Goal: Information Seeking & Learning: Learn about a topic

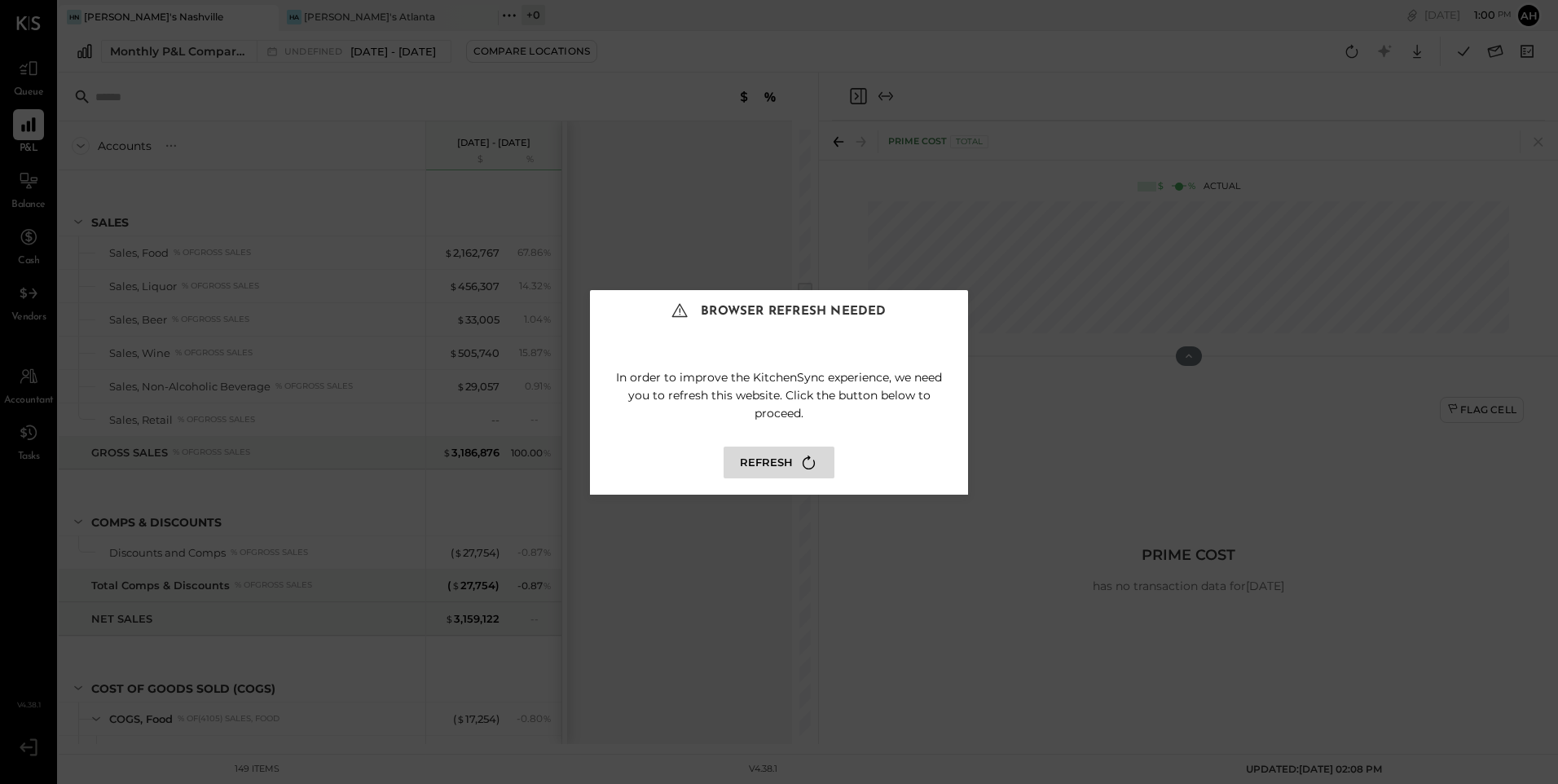
scroll to position [1140, 0]
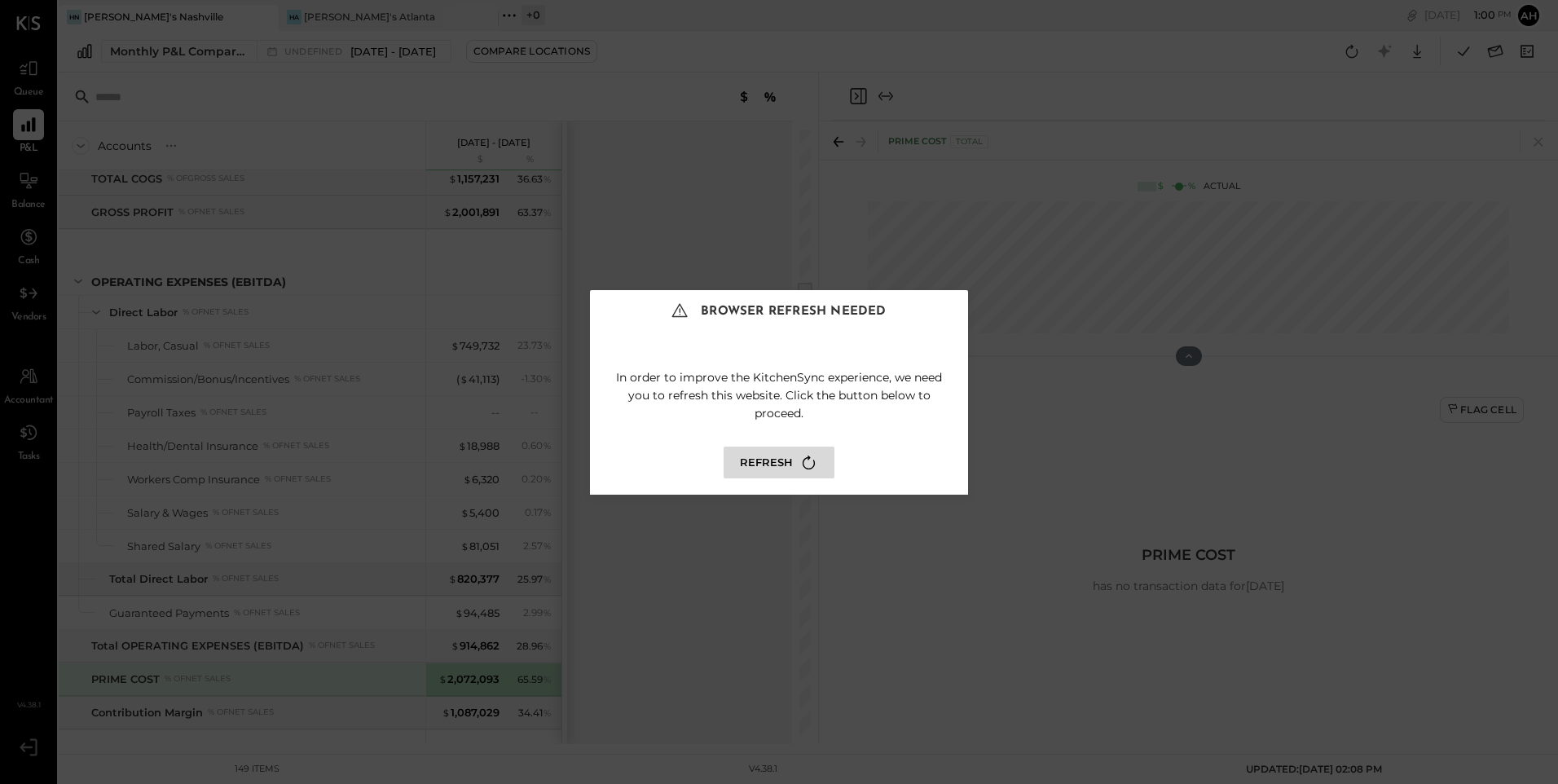
click at [776, 455] on button "Refresh" at bounding box center [779, 463] width 111 height 32
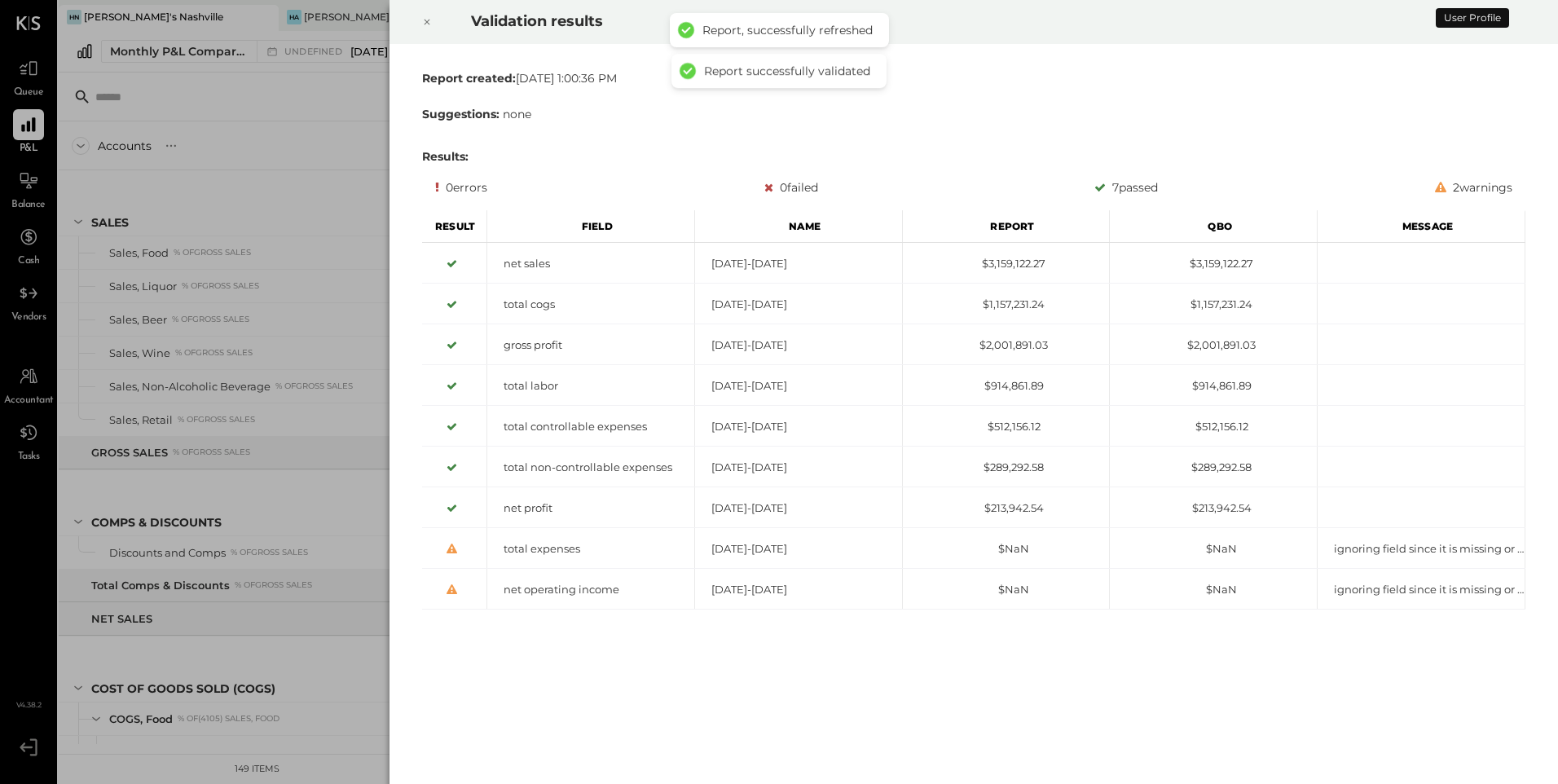
scroll to position [1347, 0]
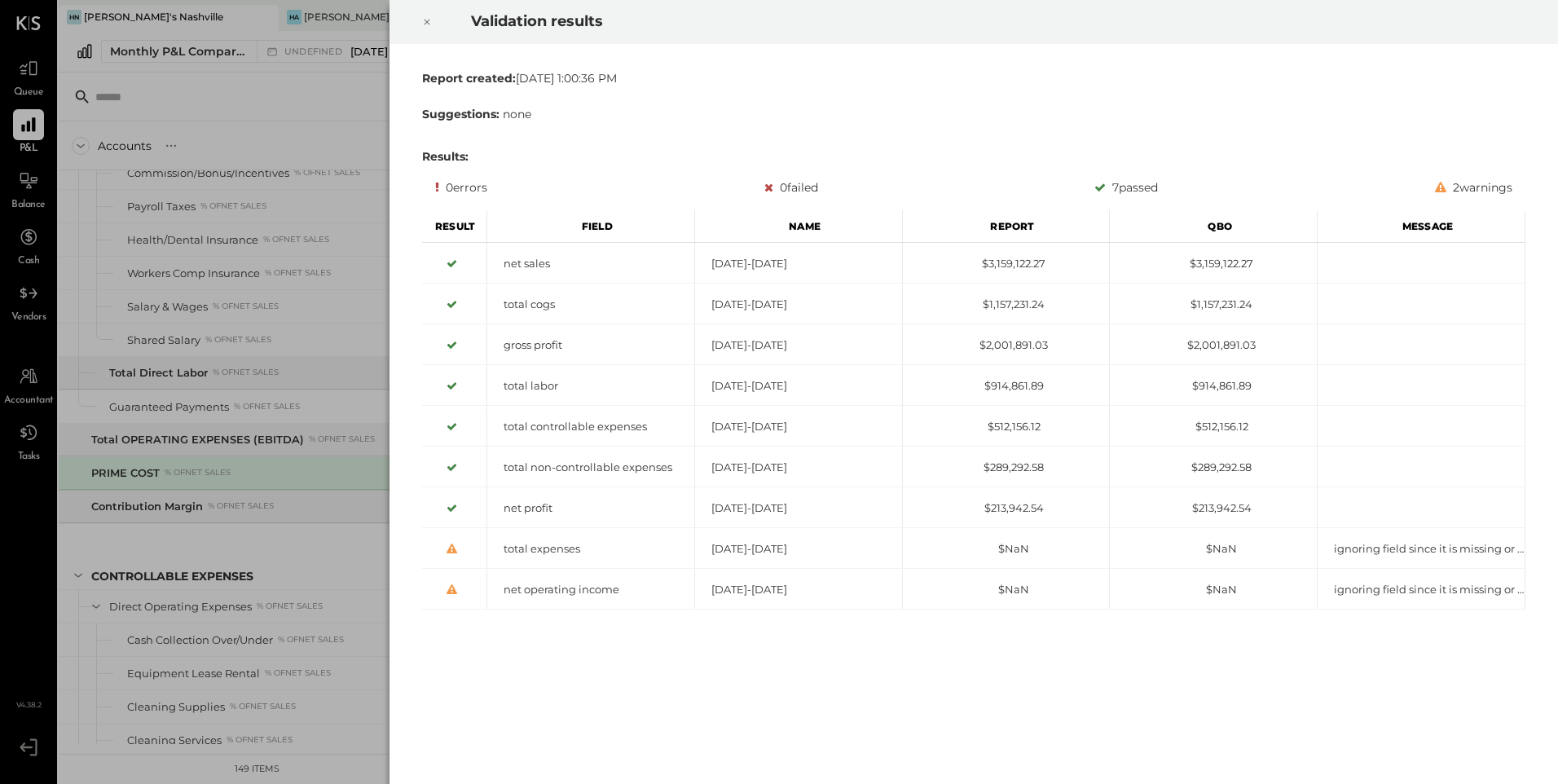
click at [427, 17] on icon at bounding box center [427, 22] width 10 height 20
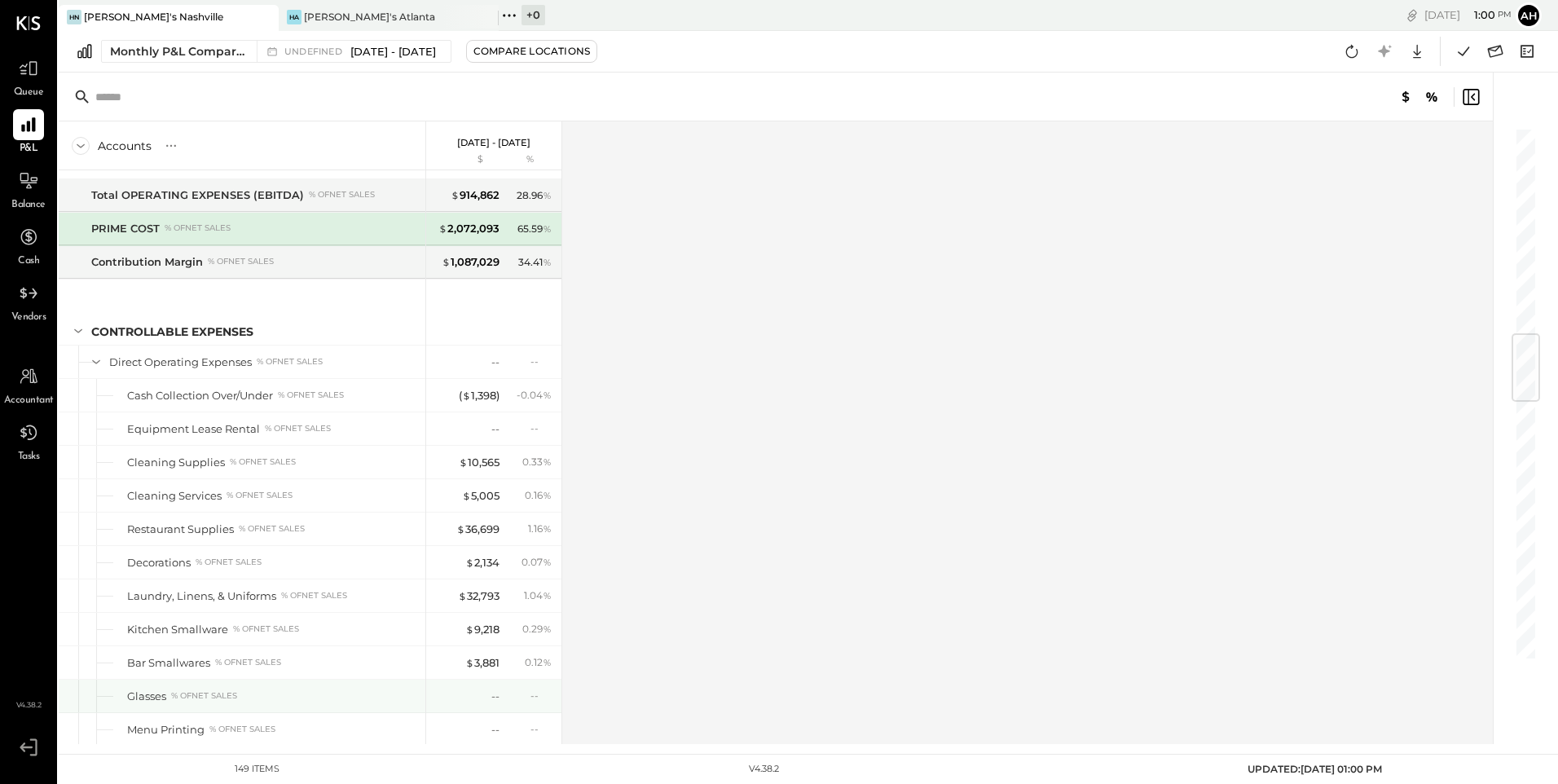
scroll to position [1754, 0]
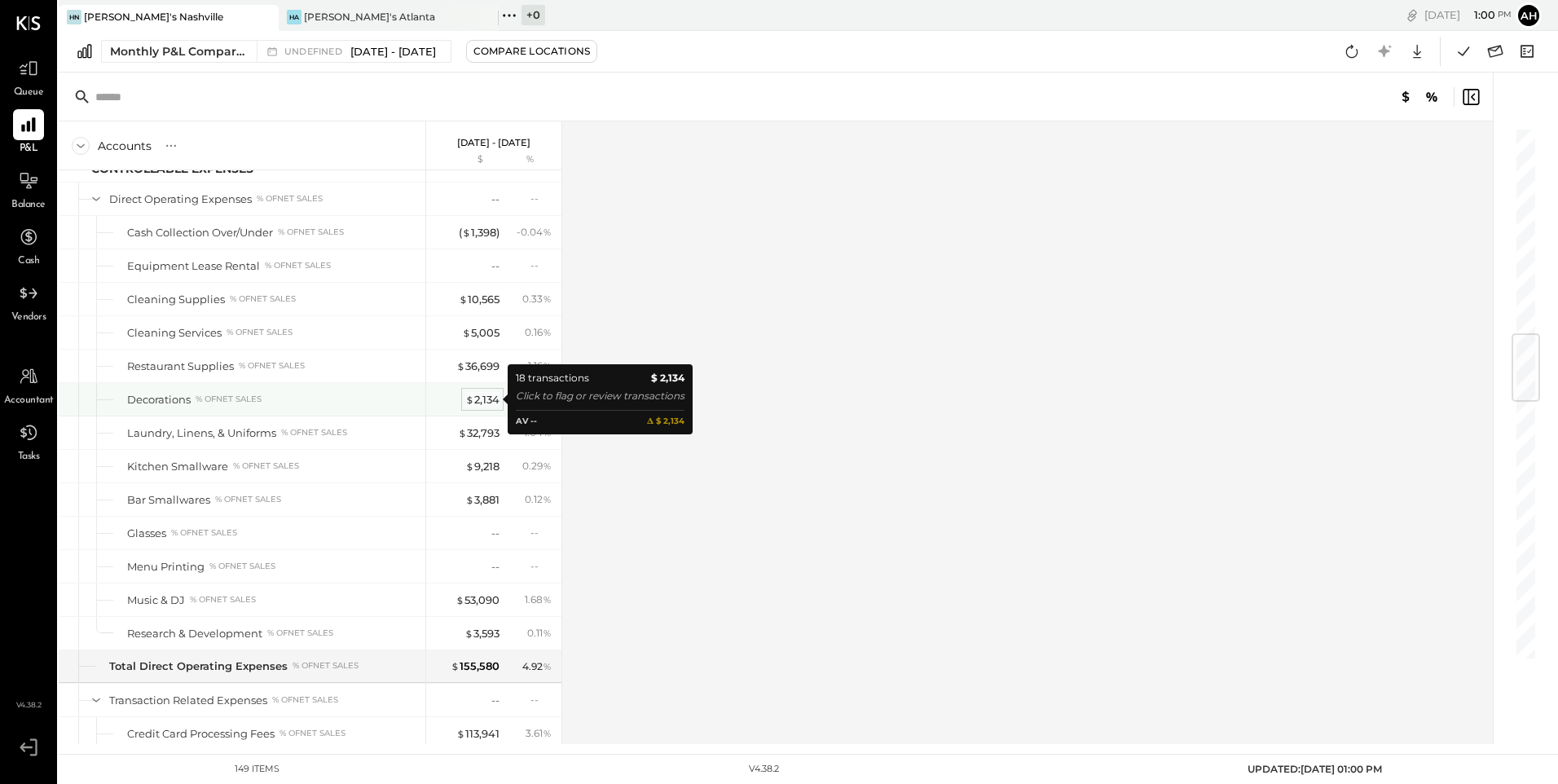
click at [475, 397] on div "$ 2,134" at bounding box center [483, 399] width 34 height 15
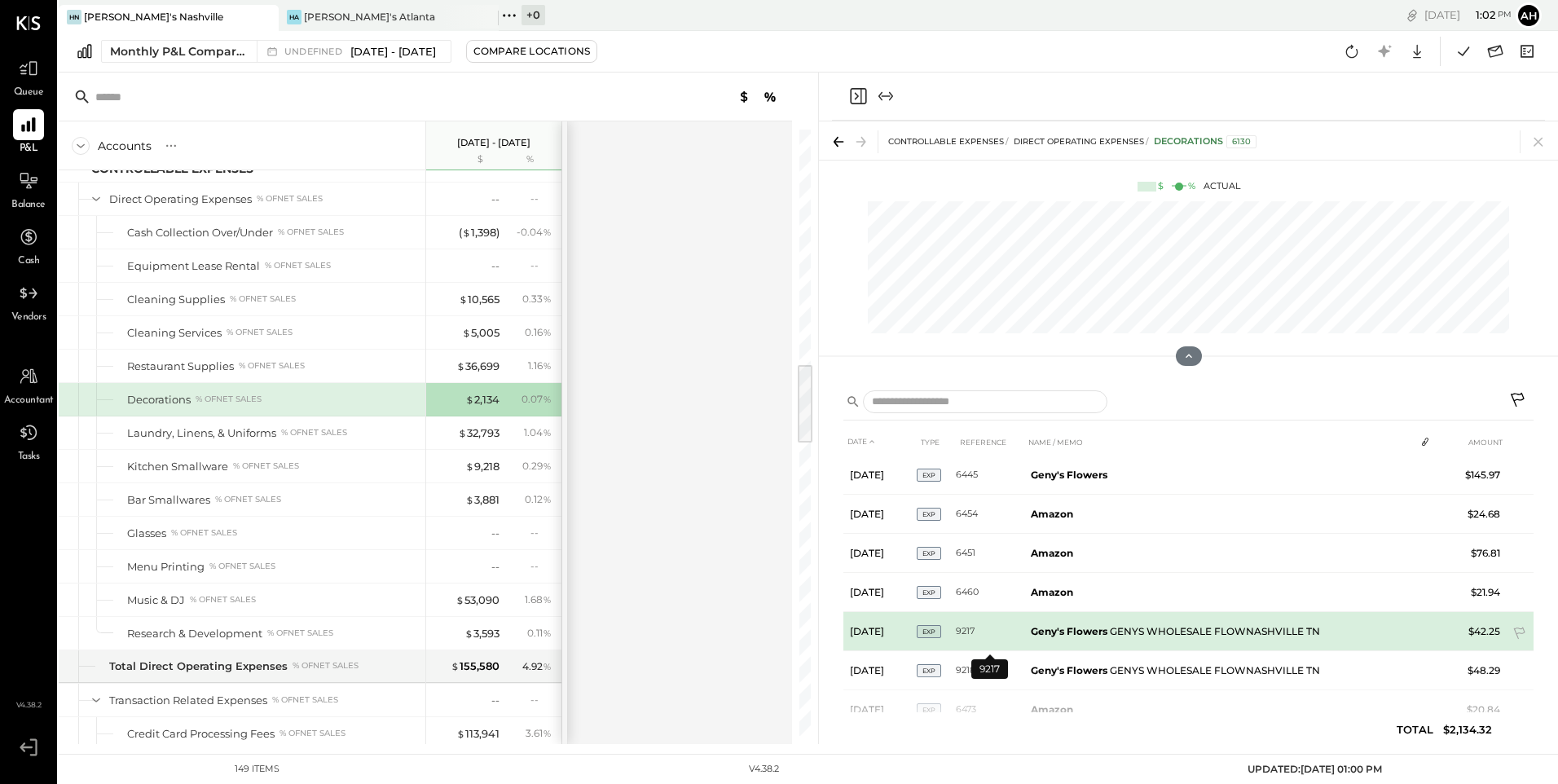
scroll to position [474, 0]
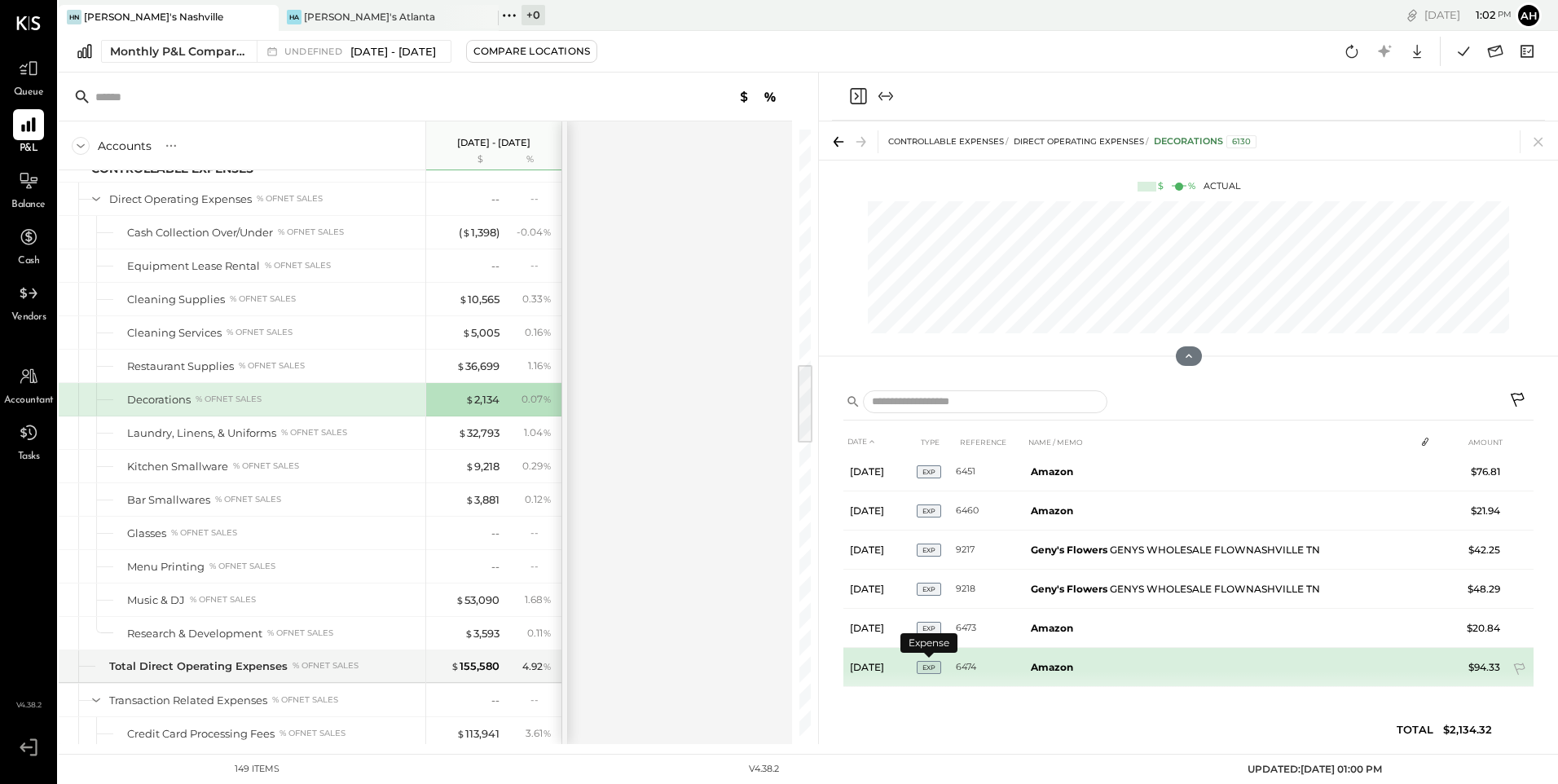
click at [938, 669] on span "EXP" at bounding box center [929, 667] width 24 height 13
click at [958, 668] on td "6474" at bounding box center [990, 668] width 68 height 39
click at [960, 665] on td "6474" at bounding box center [990, 668] width 68 height 39
click at [1030, 663] on td "Amazon" at bounding box center [1220, 668] width 390 height 39
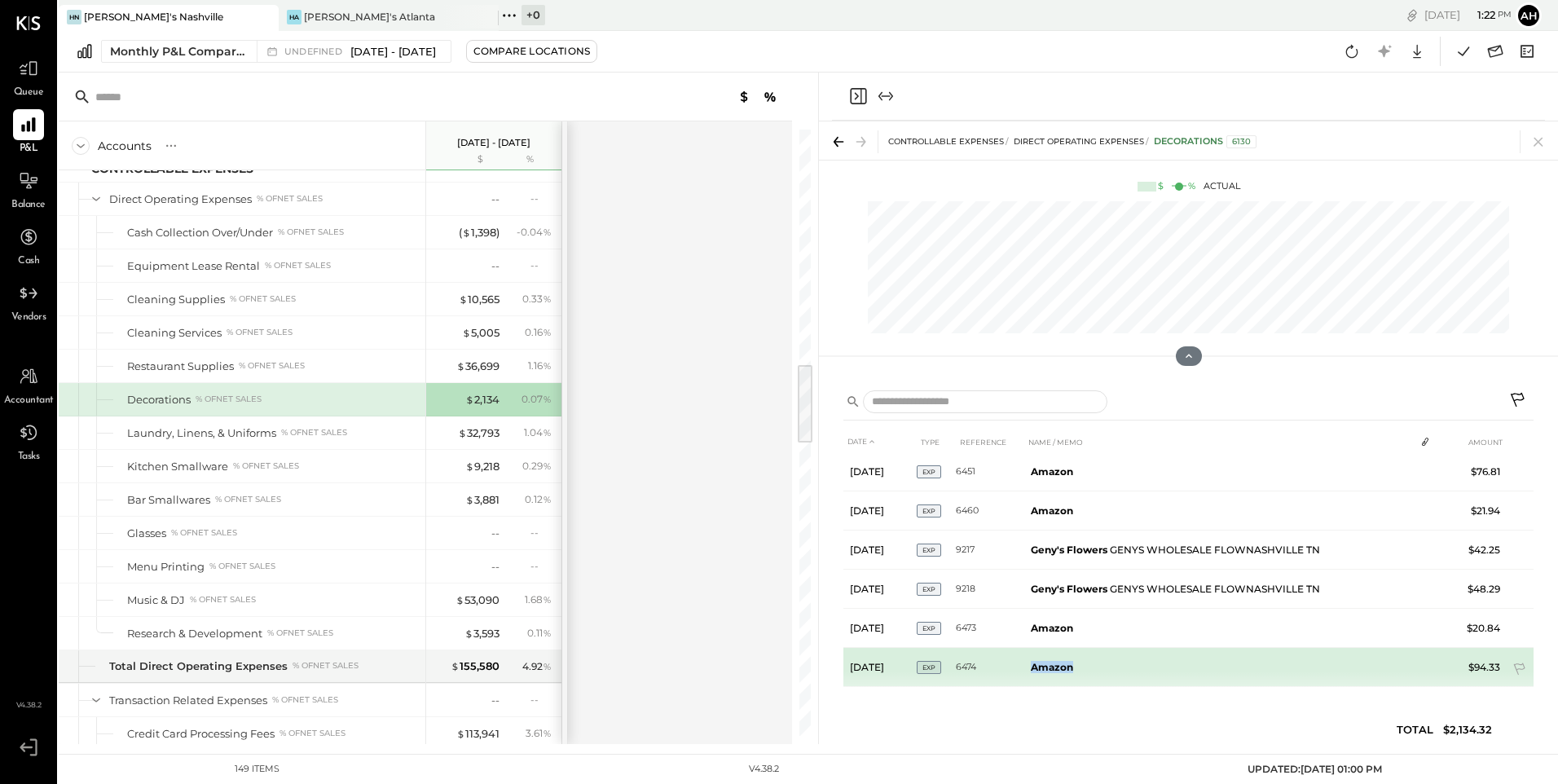
click at [1030, 663] on td "Amazon" at bounding box center [1220, 668] width 390 height 39
drag, startPoint x: 1030, startPoint y: 663, endPoint x: 931, endPoint y: 668, distance: 99.1
click at [931, 668] on span "EXP" at bounding box center [929, 667] width 24 height 13
click at [923, 665] on span "EXP" at bounding box center [929, 667] width 24 height 13
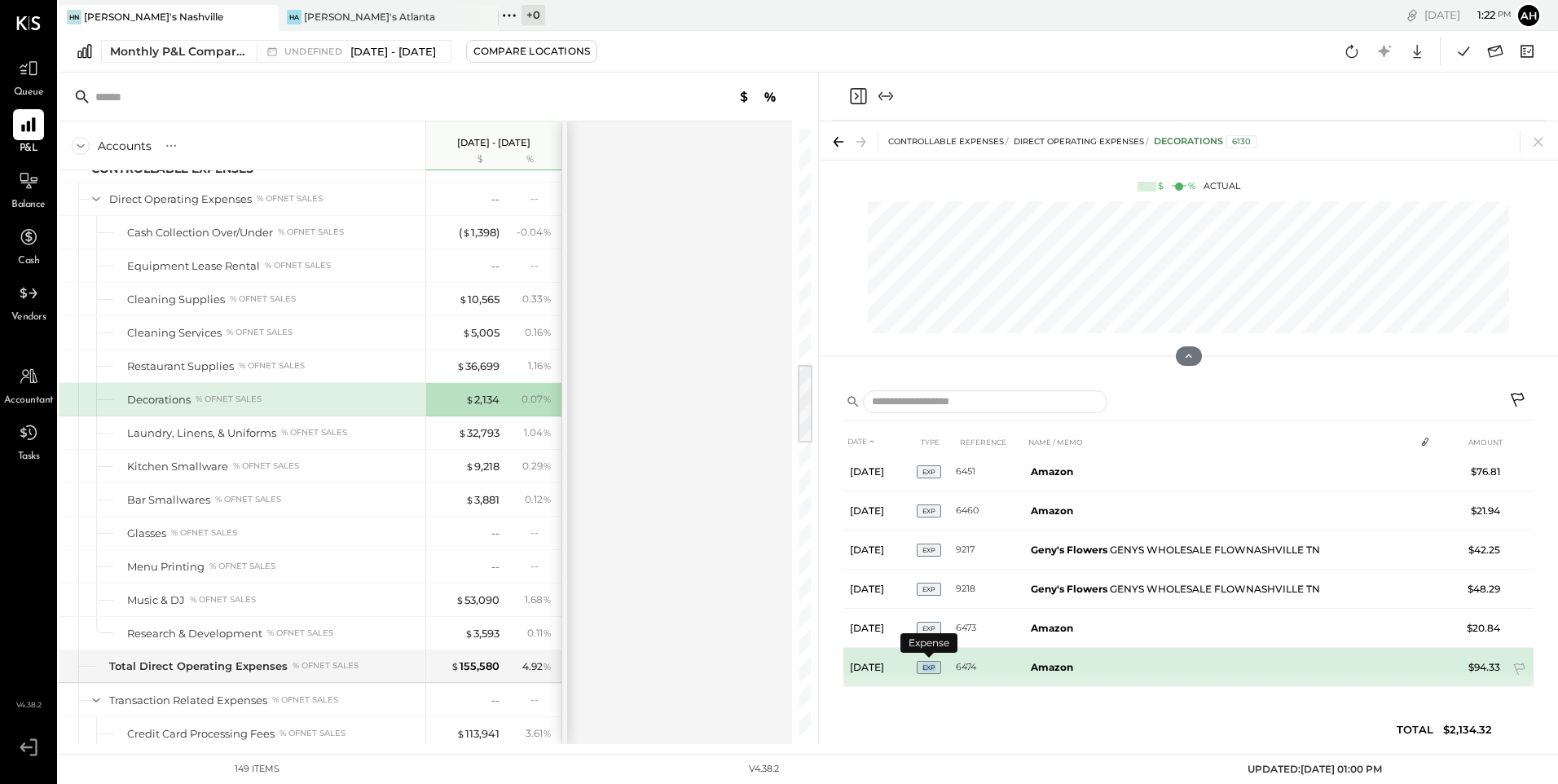
drag, startPoint x: 923, startPoint y: 665, endPoint x: 1049, endPoint y: 663, distance: 126.0
click at [1049, 663] on b "Amazon" at bounding box center [1051, 667] width 42 height 13
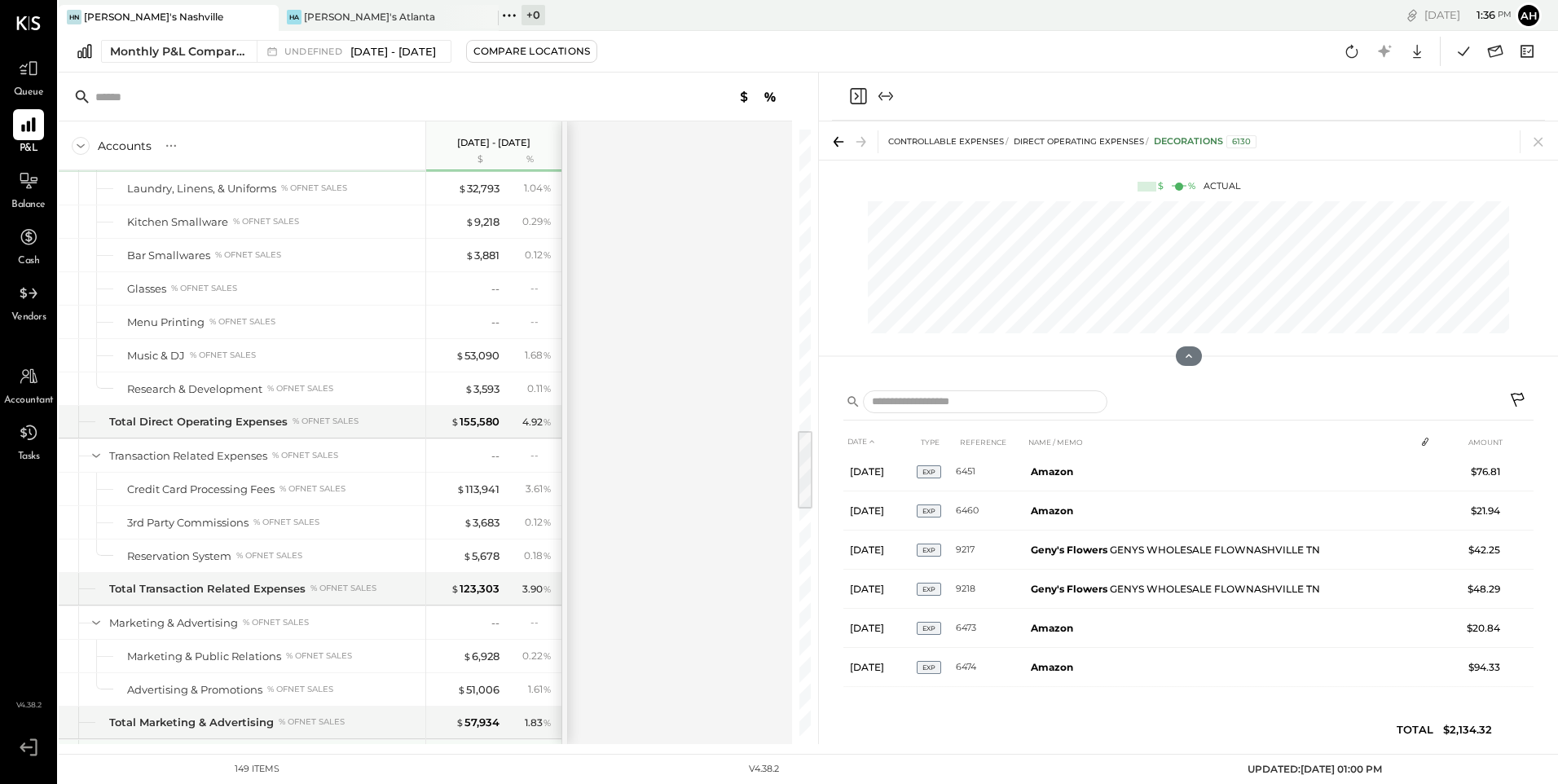
scroll to position [2243, 0]
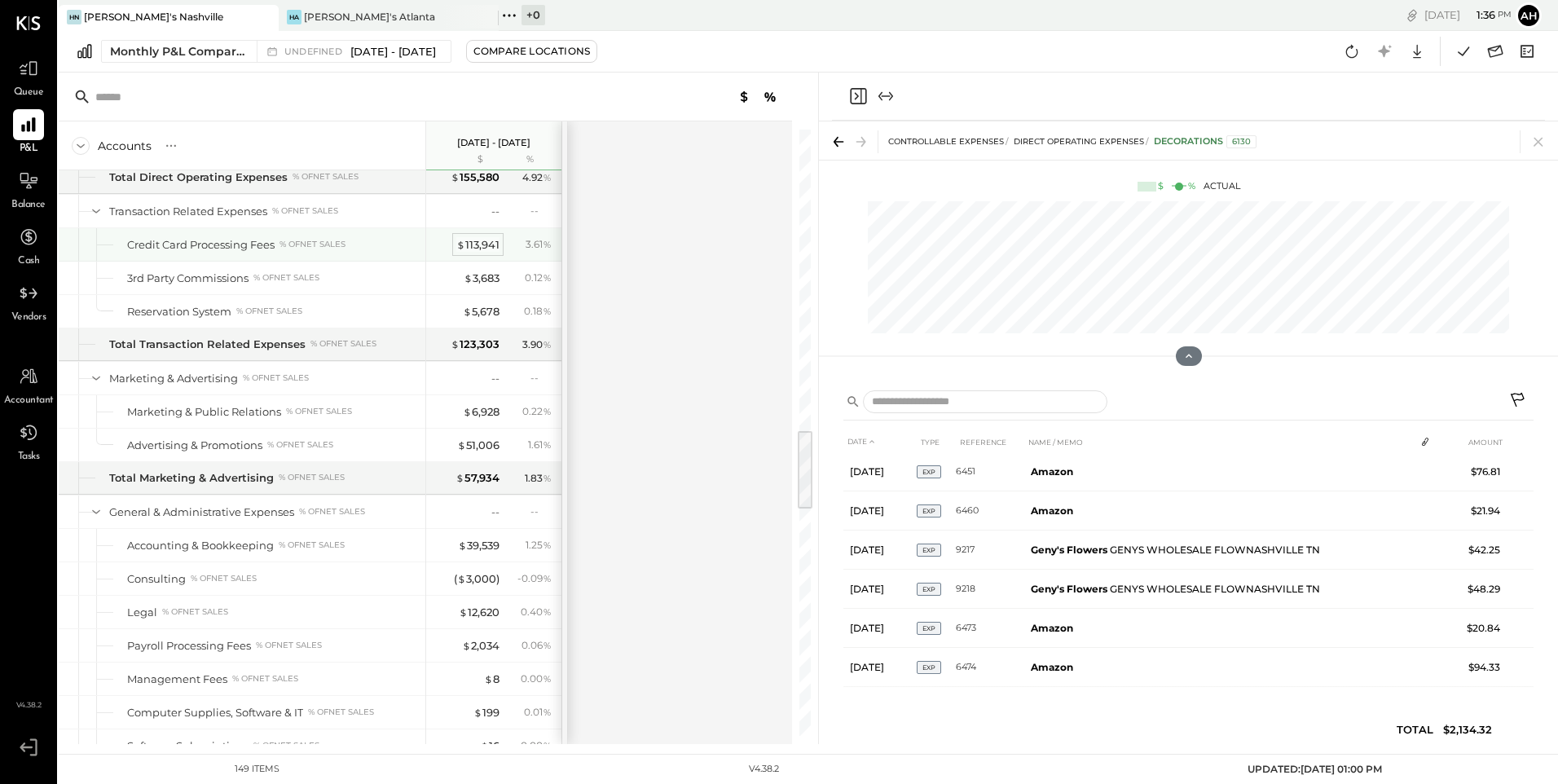
click at [484, 243] on div "$ 113,941" at bounding box center [478, 244] width 43 height 15
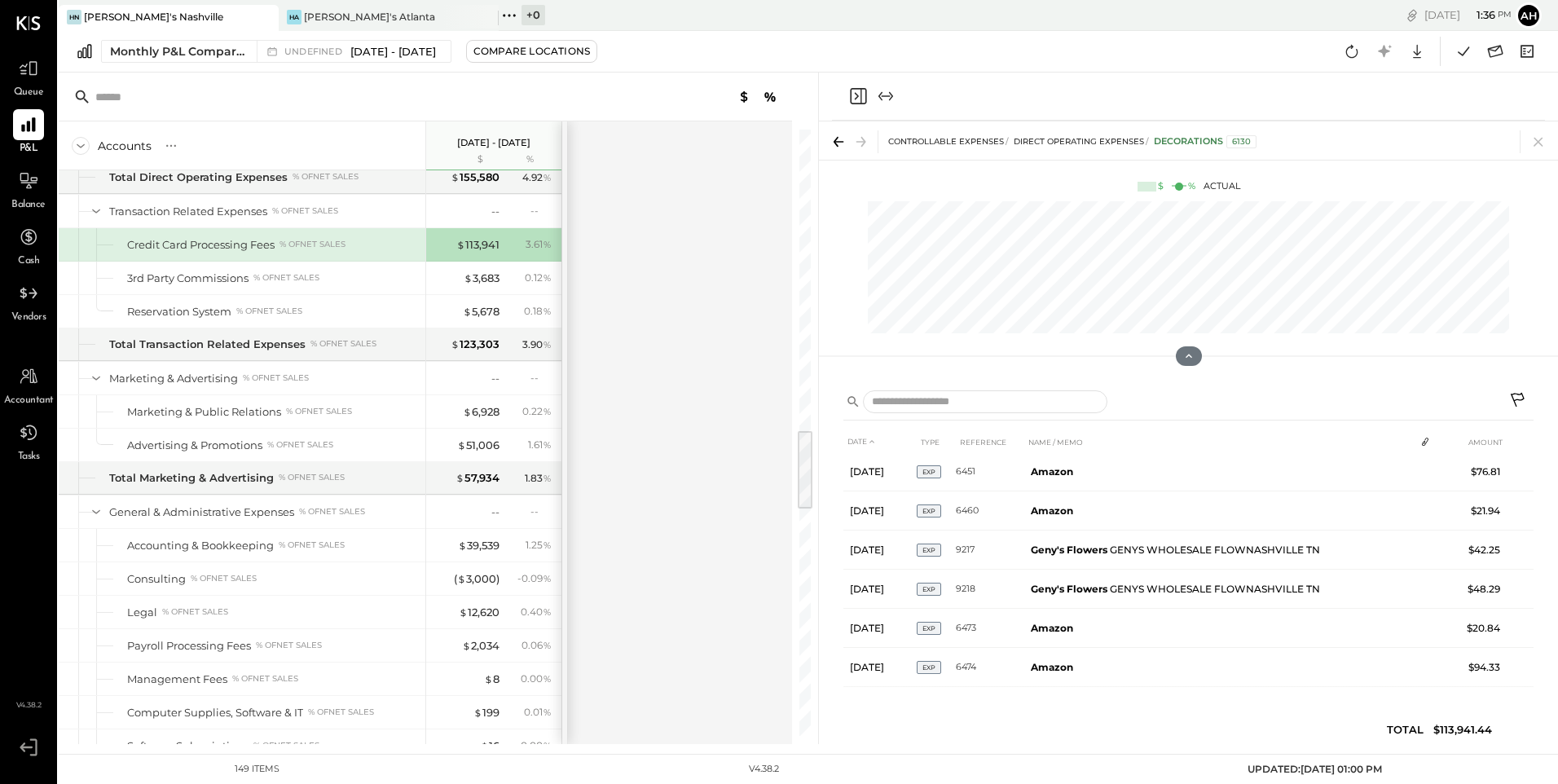
scroll to position [435, 0]
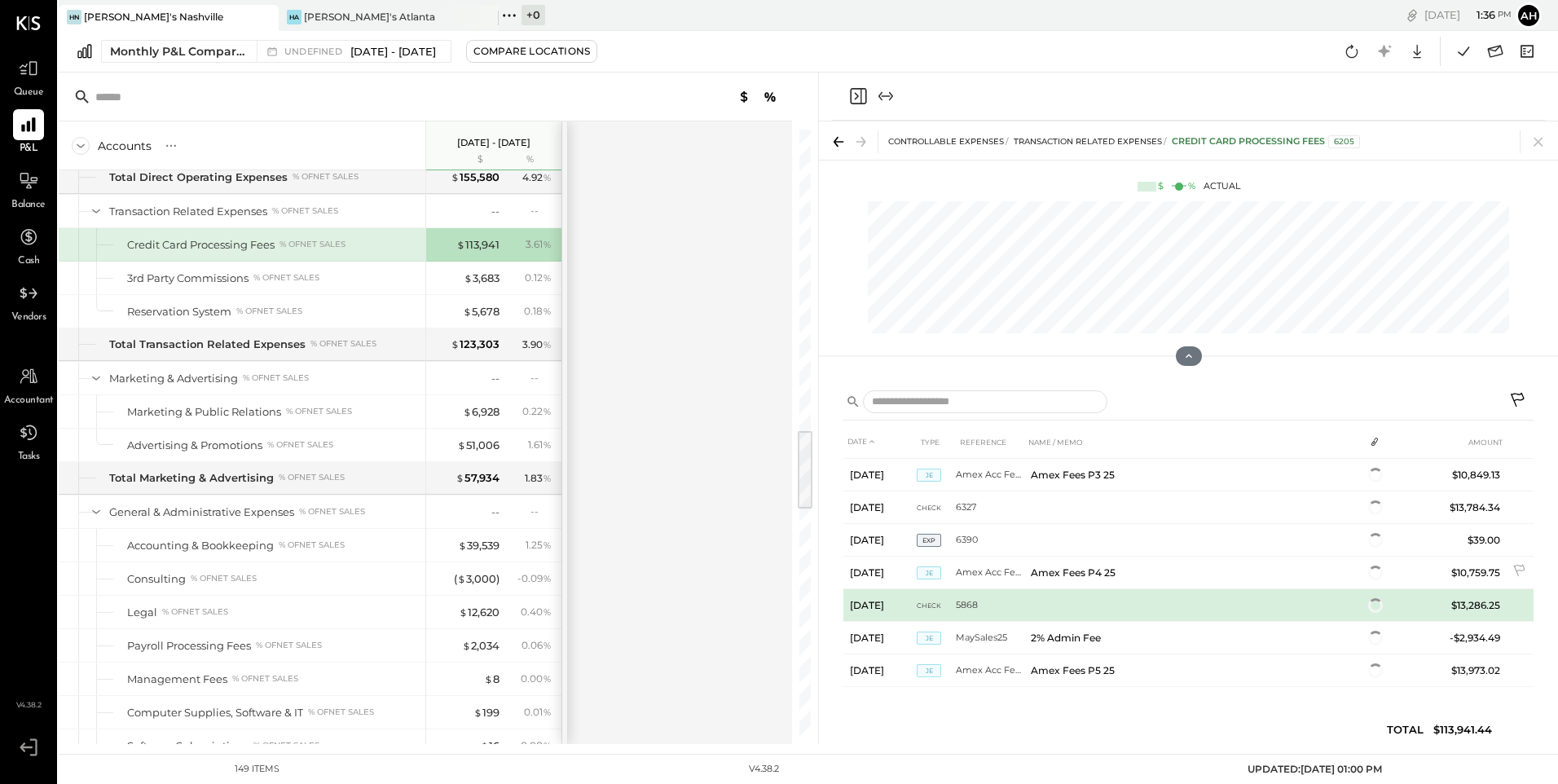
scroll to position [435, 0]
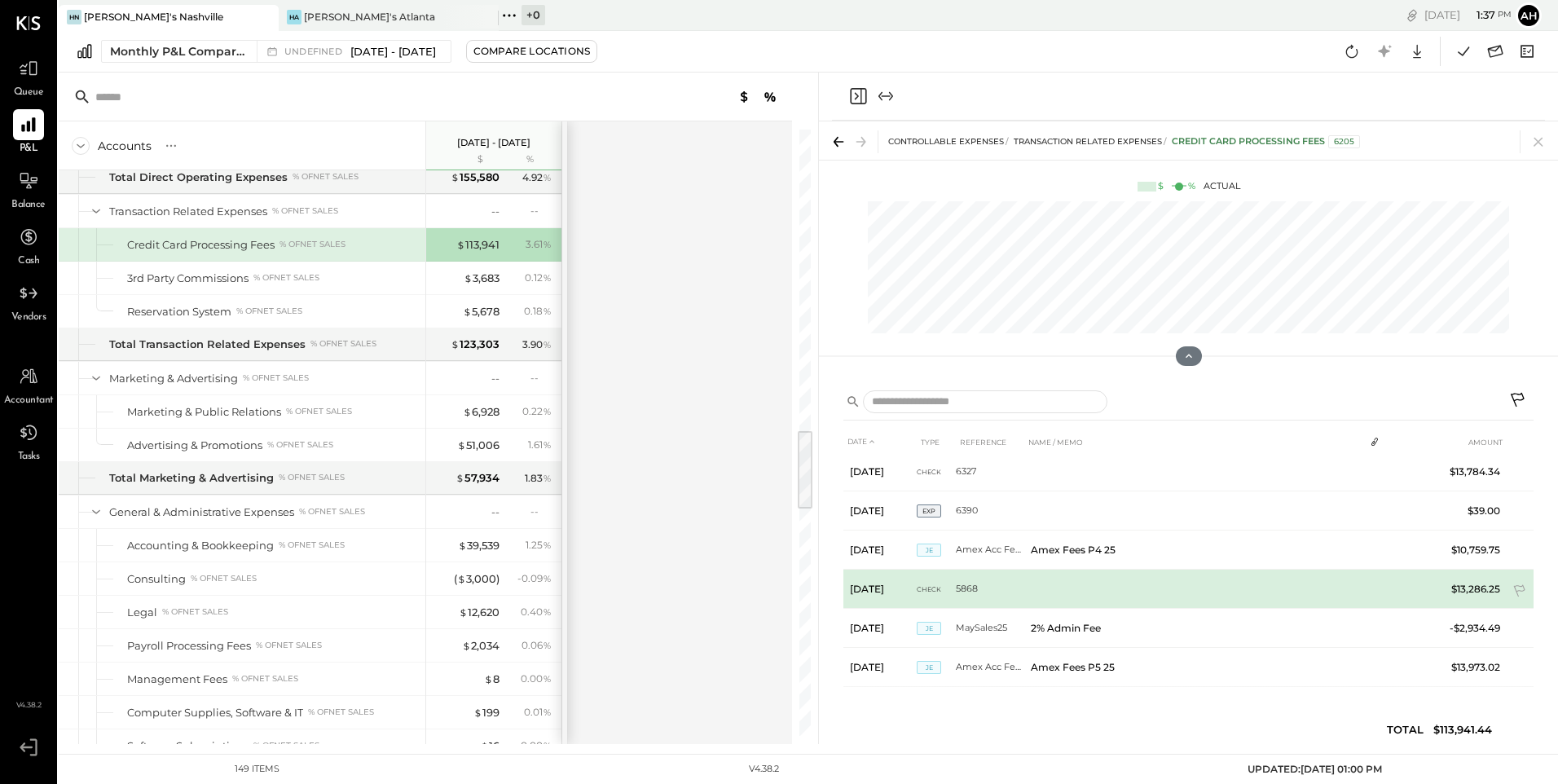
click at [1209, 585] on td at bounding box center [1194, 589] width 340 height 39
click at [1459, 592] on td "$13,286.25" at bounding box center [1475, 589] width 64 height 39
click at [940, 589] on span "Check" at bounding box center [929, 589] width 24 height 12
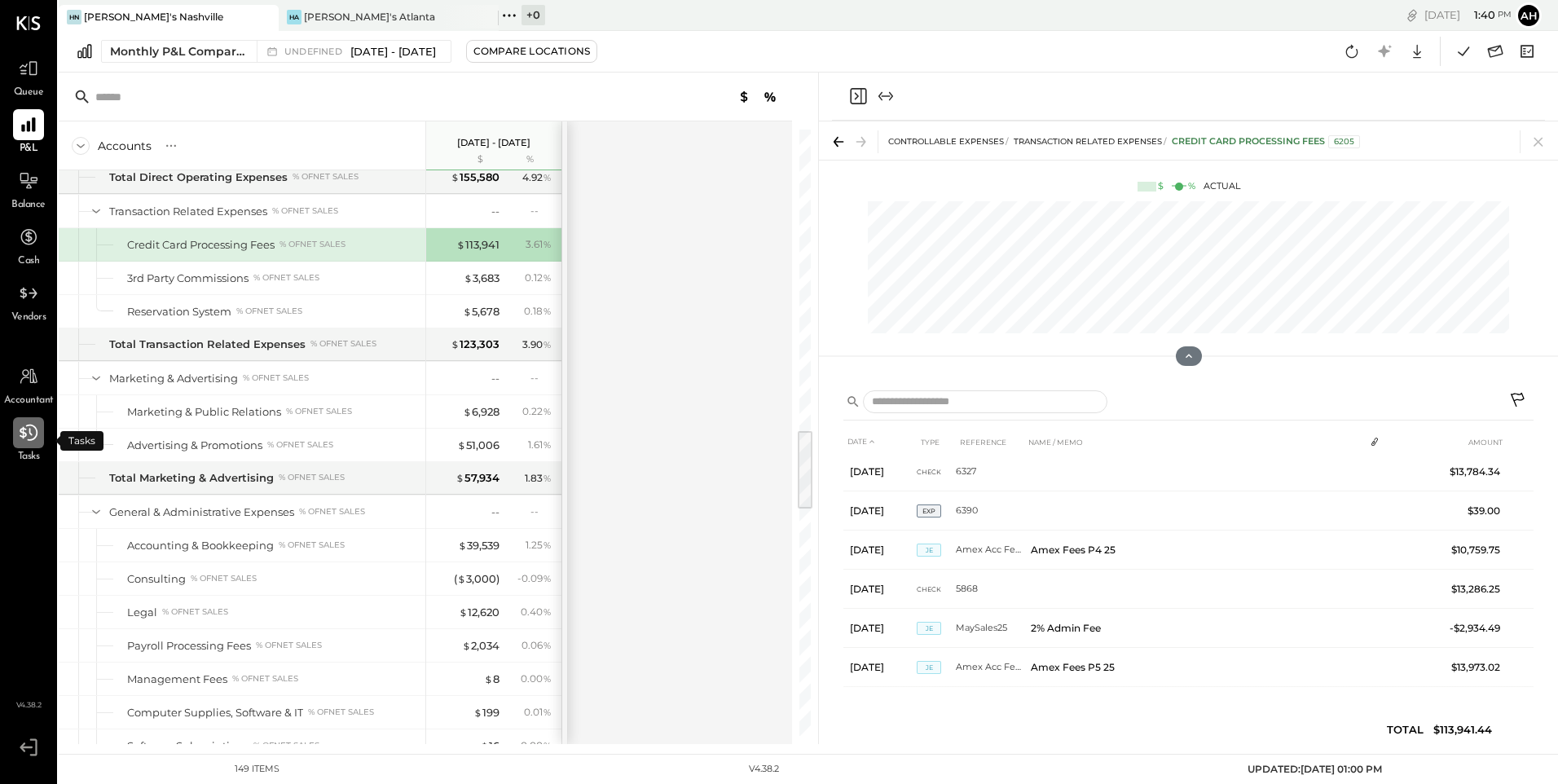
click at [30, 429] on icon at bounding box center [29, 432] width 18 height 16
click at [37, 400] on span "Accountant" at bounding box center [30, 401] width 50 height 14
select select "**"
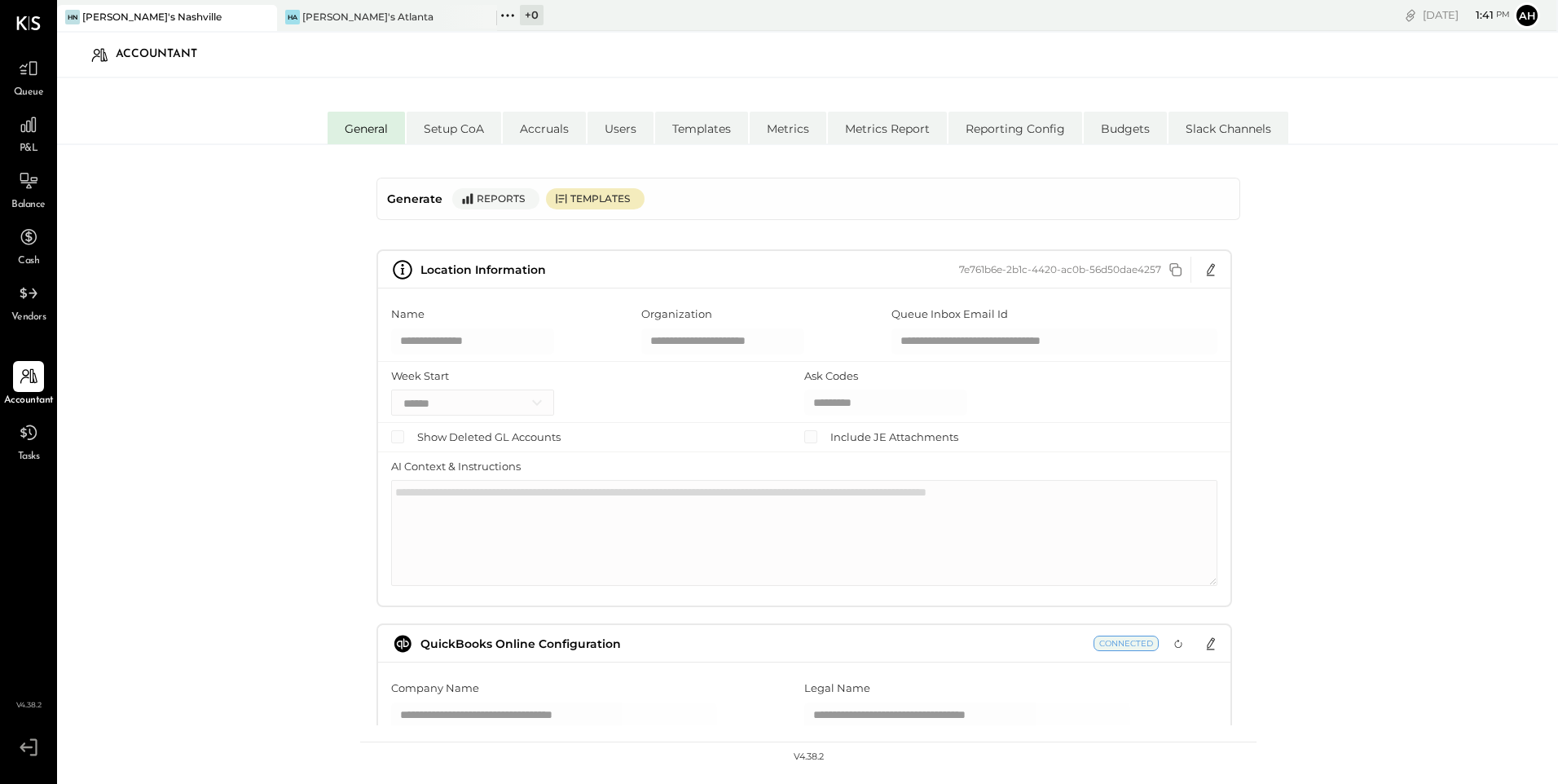
click at [31, 86] on span "Queue" at bounding box center [29, 93] width 30 height 14
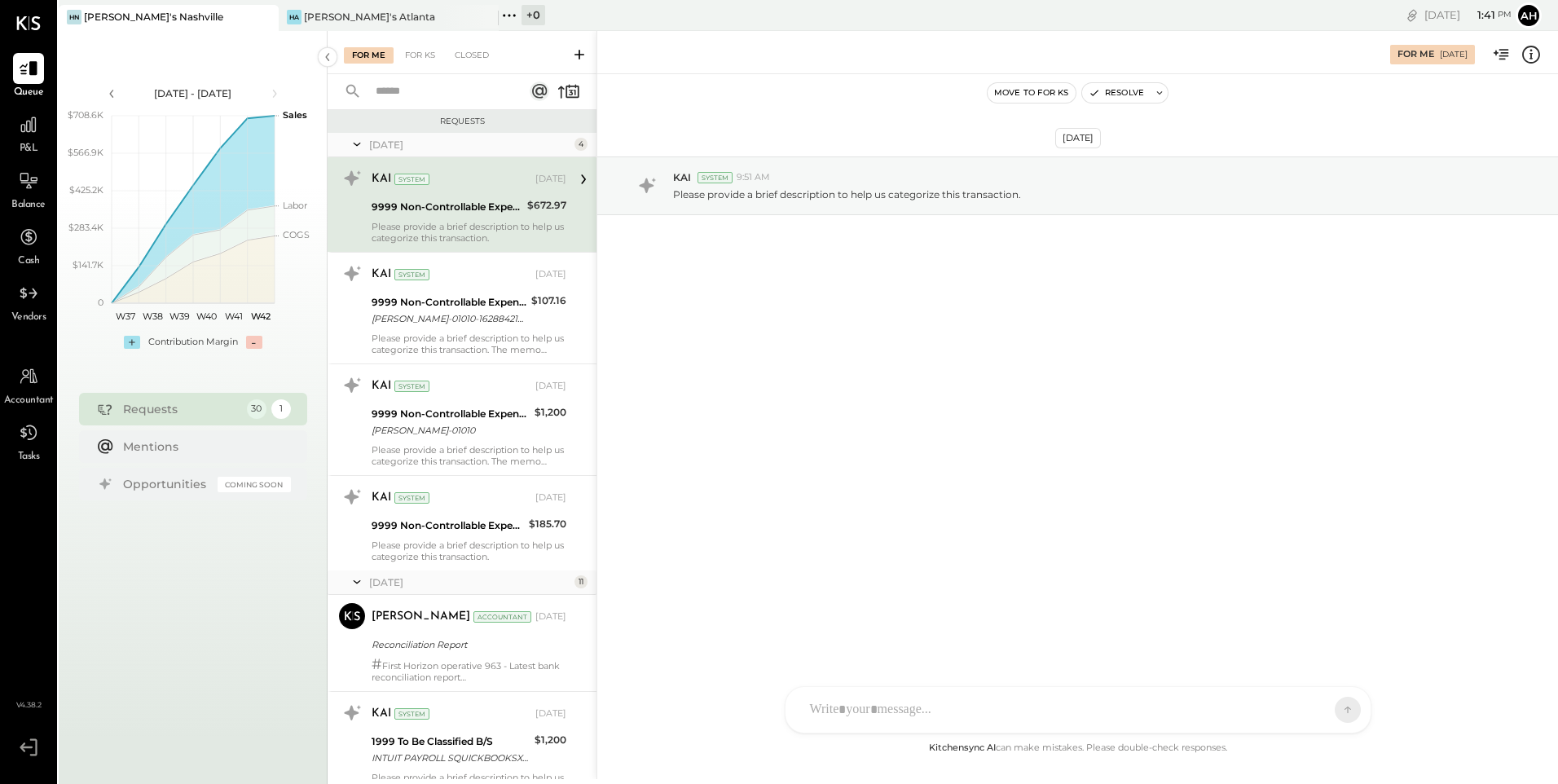
click at [31, 154] on span "P&L" at bounding box center [29, 149] width 19 height 14
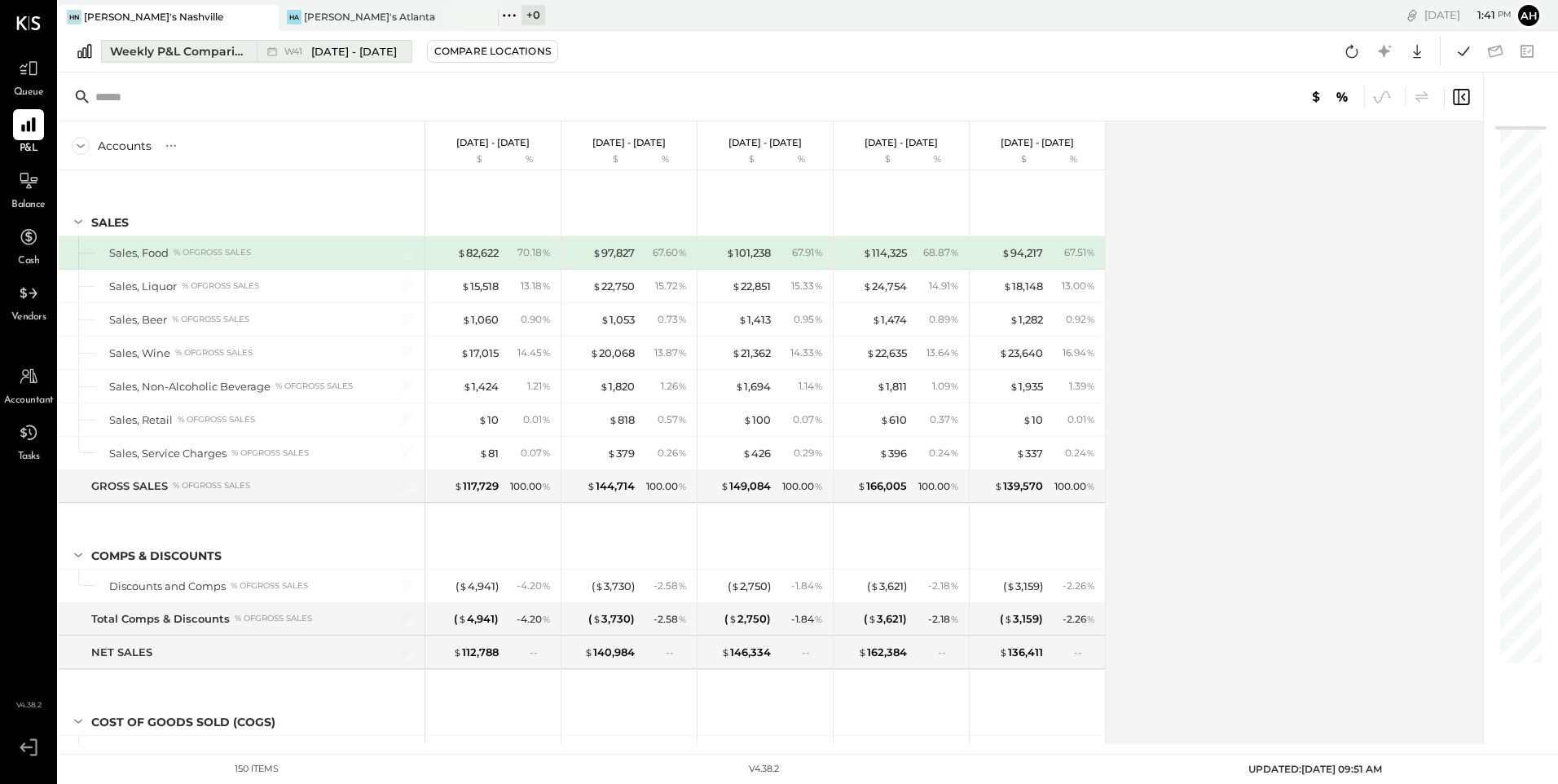
click at [181, 55] on div "Weekly P&L Comparison" at bounding box center [178, 51] width 137 height 16
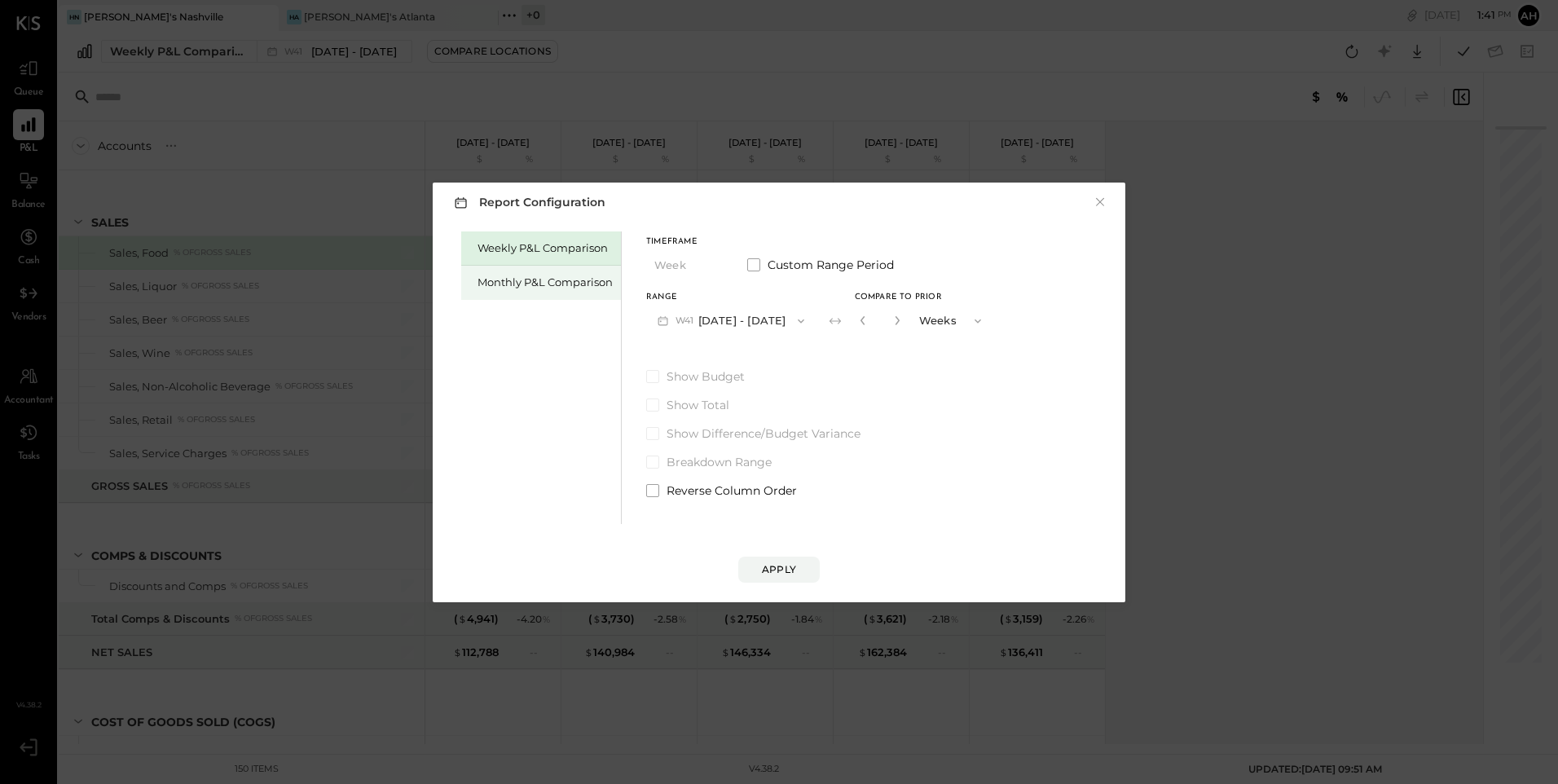
click at [570, 278] on div "Monthly P&L Comparison" at bounding box center [544, 282] width 135 height 15
click at [795, 319] on icon "button" at bounding box center [801, 320] width 13 height 13
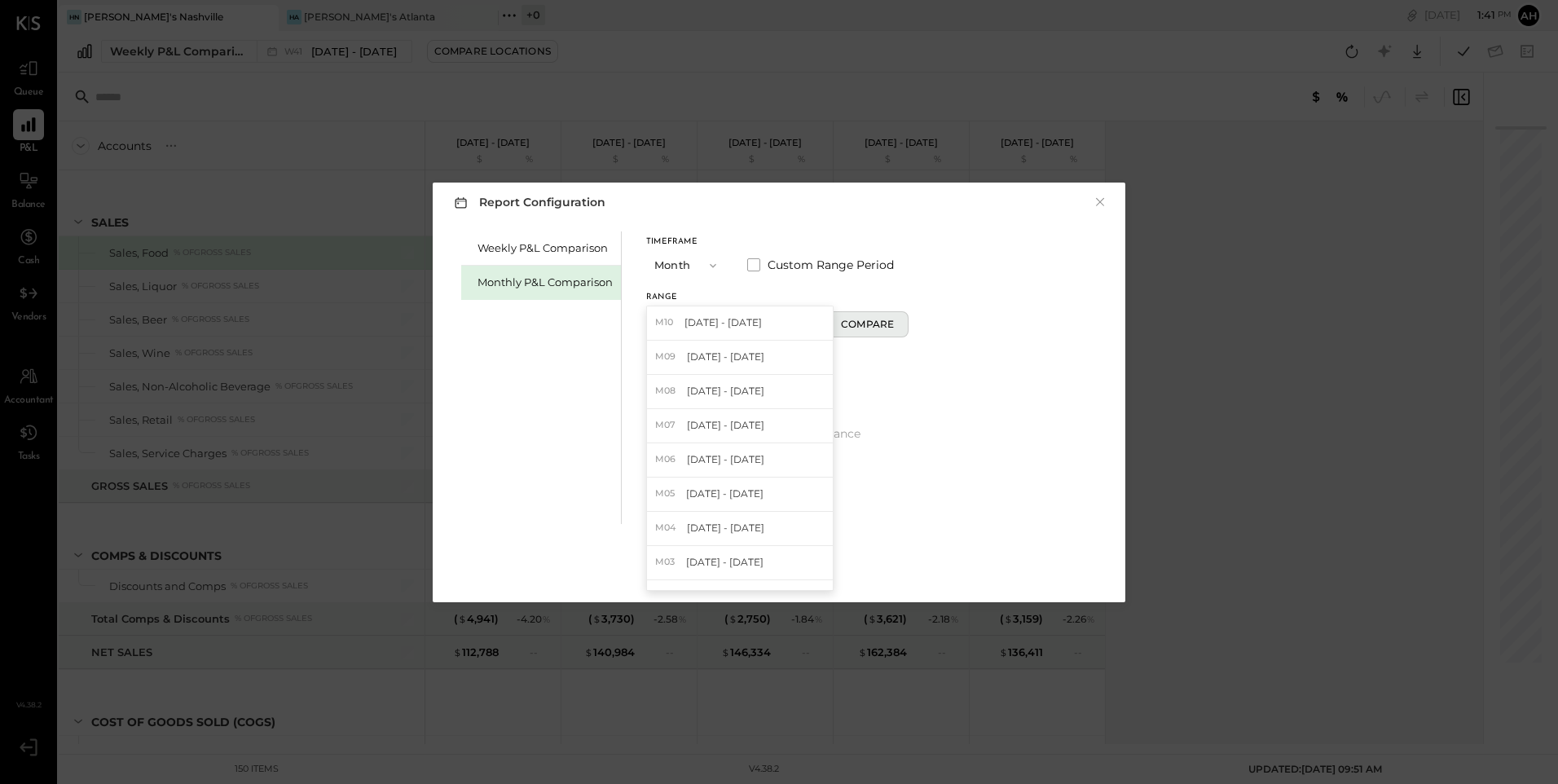
click at [846, 328] on div "Compare" at bounding box center [867, 323] width 53 height 13
click at [767, 261] on span "Custom Range Period" at bounding box center [830, 265] width 126 height 16
click at [735, 320] on icon "button" at bounding box center [728, 320] width 13 height 13
click at [843, 328] on button "[DATE]" at bounding box center [823, 320] width 81 height 30
click at [836, 320] on span "[DATE]" at bounding box center [819, 321] width 34 height 13
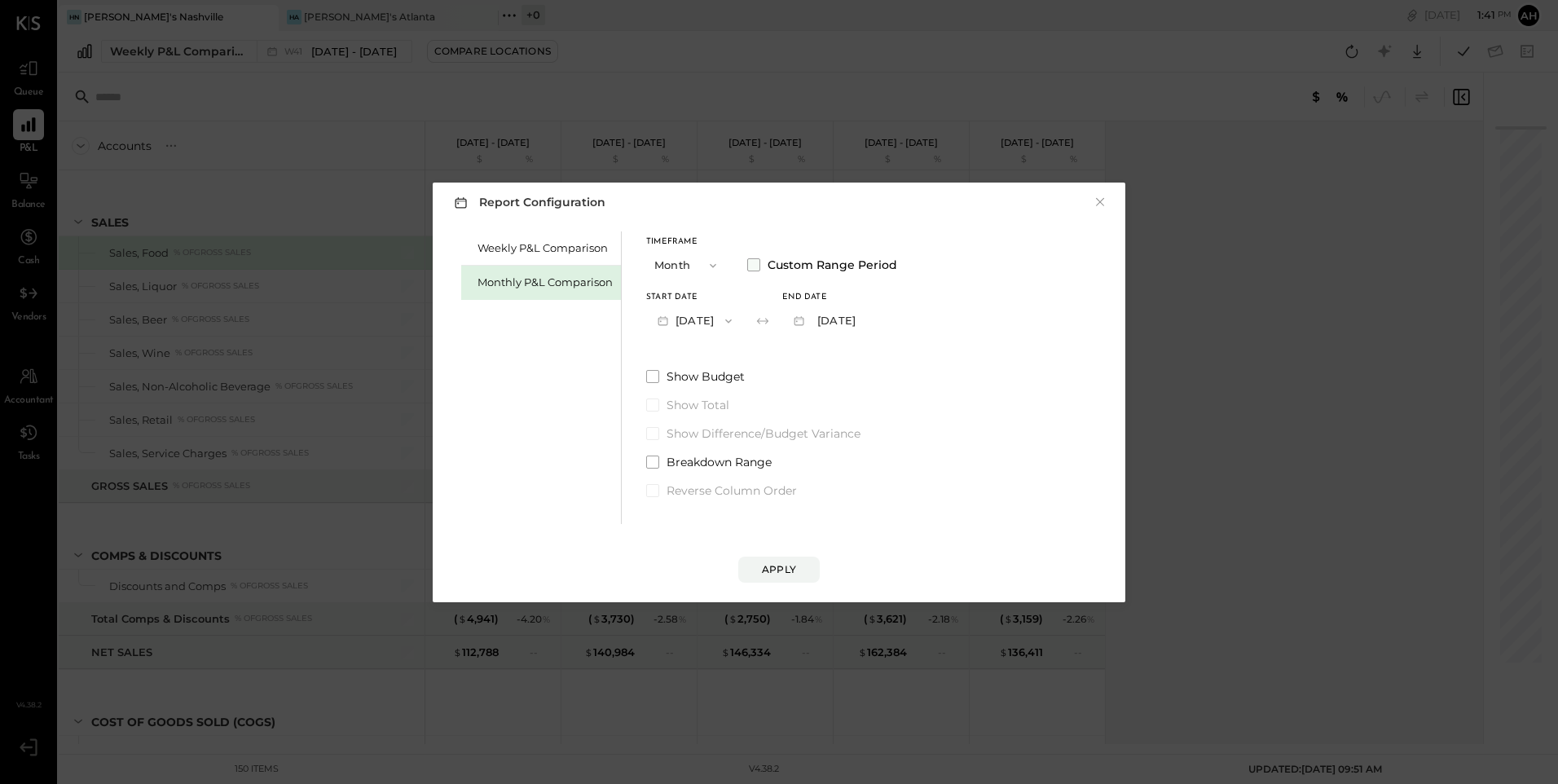
click at [755, 265] on span at bounding box center [754, 265] width 13 height 13
click at [891, 313] on button "button" at bounding box center [897, 320] width 13 height 18
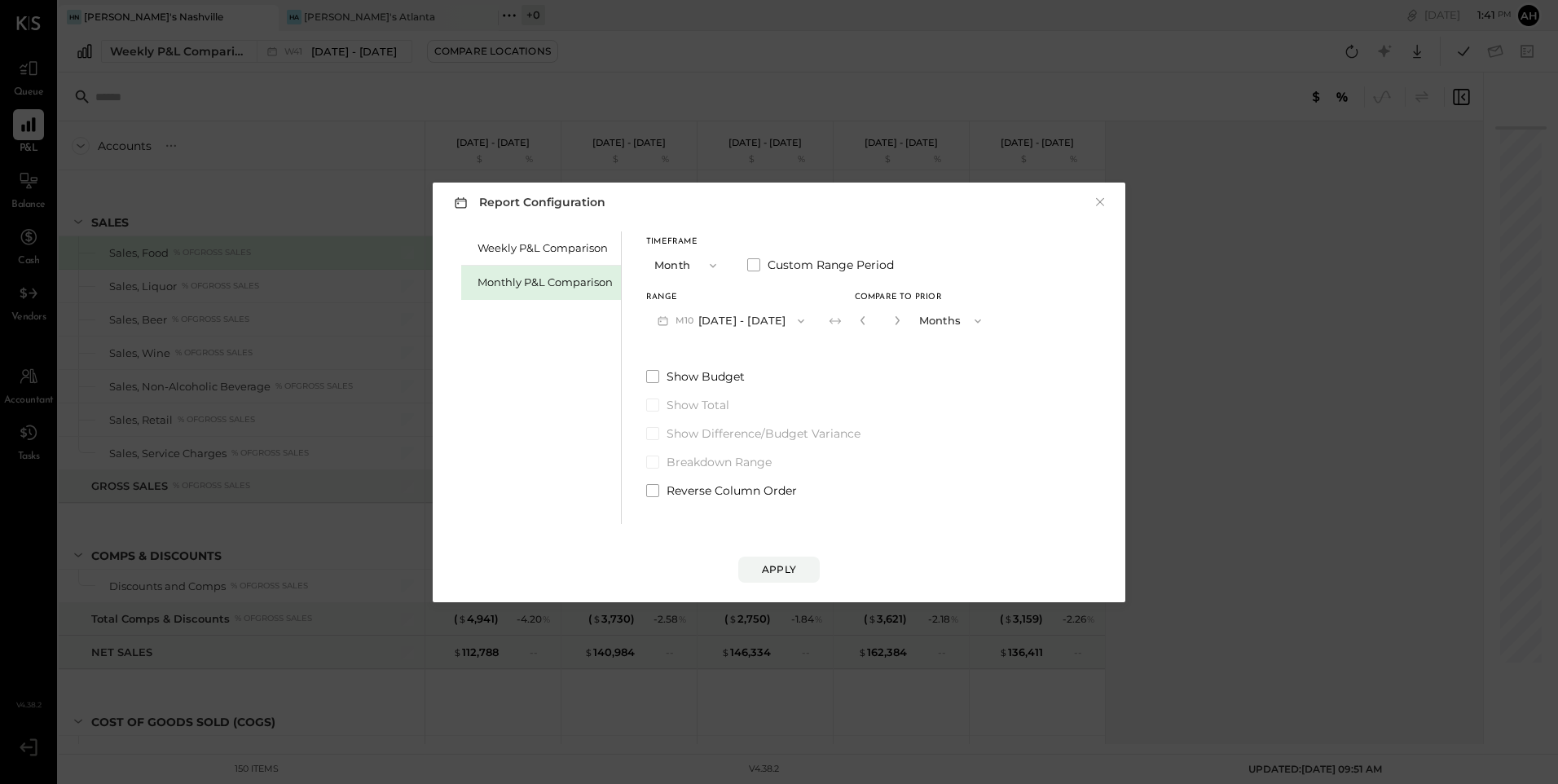
click at [891, 313] on button "button" at bounding box center [897, 320] width 13 height 18
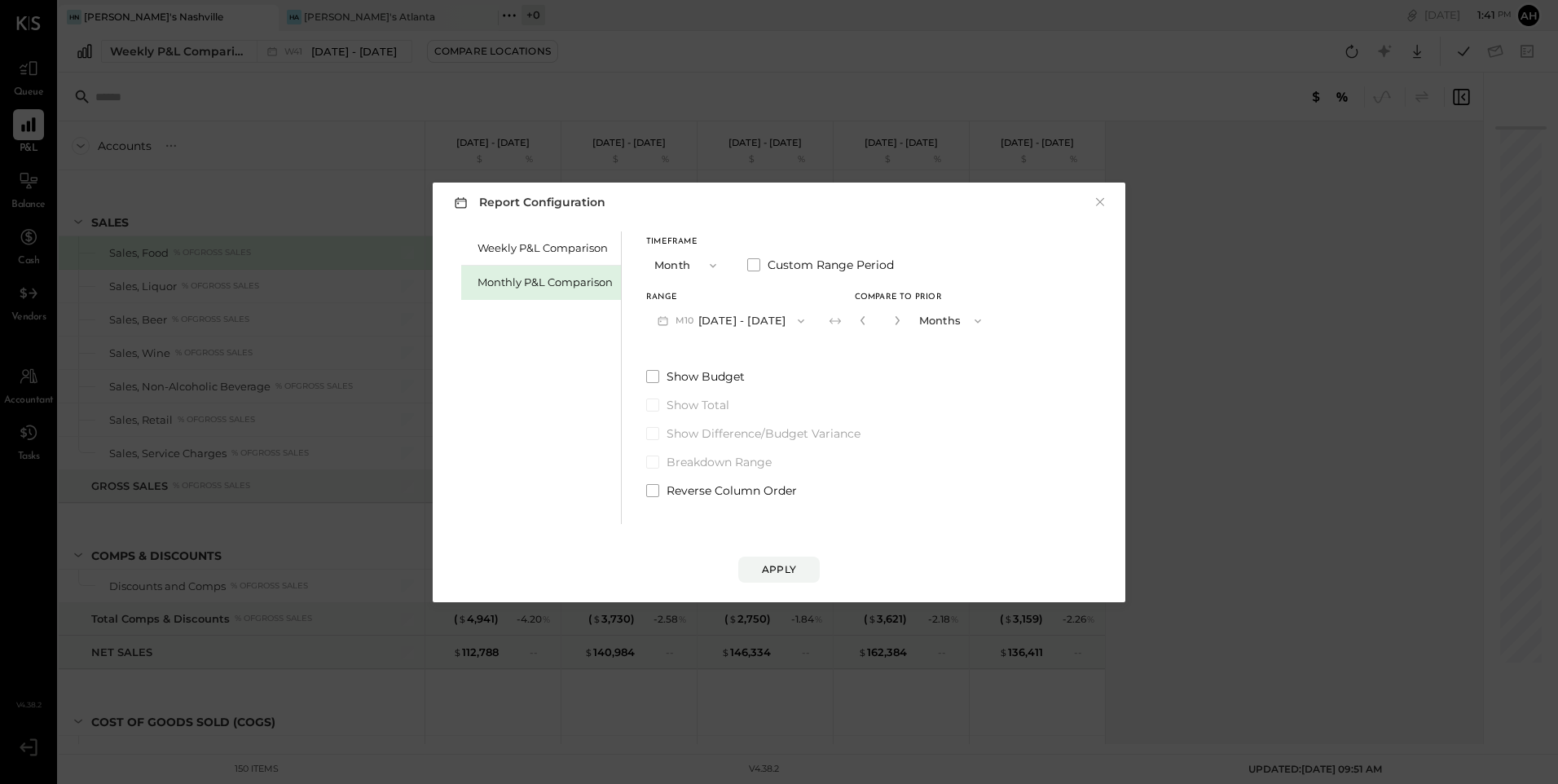
click at [891, 313] on button "button" at bounding box center [897, 320] width 13 height 18
click at [860, 320] on icon "button" at bounding box center [862, 320] width 4 height 9
type input "**"
click at [758, 561] on button "Apply" at bounding box center [779, 569] width 81 height 26
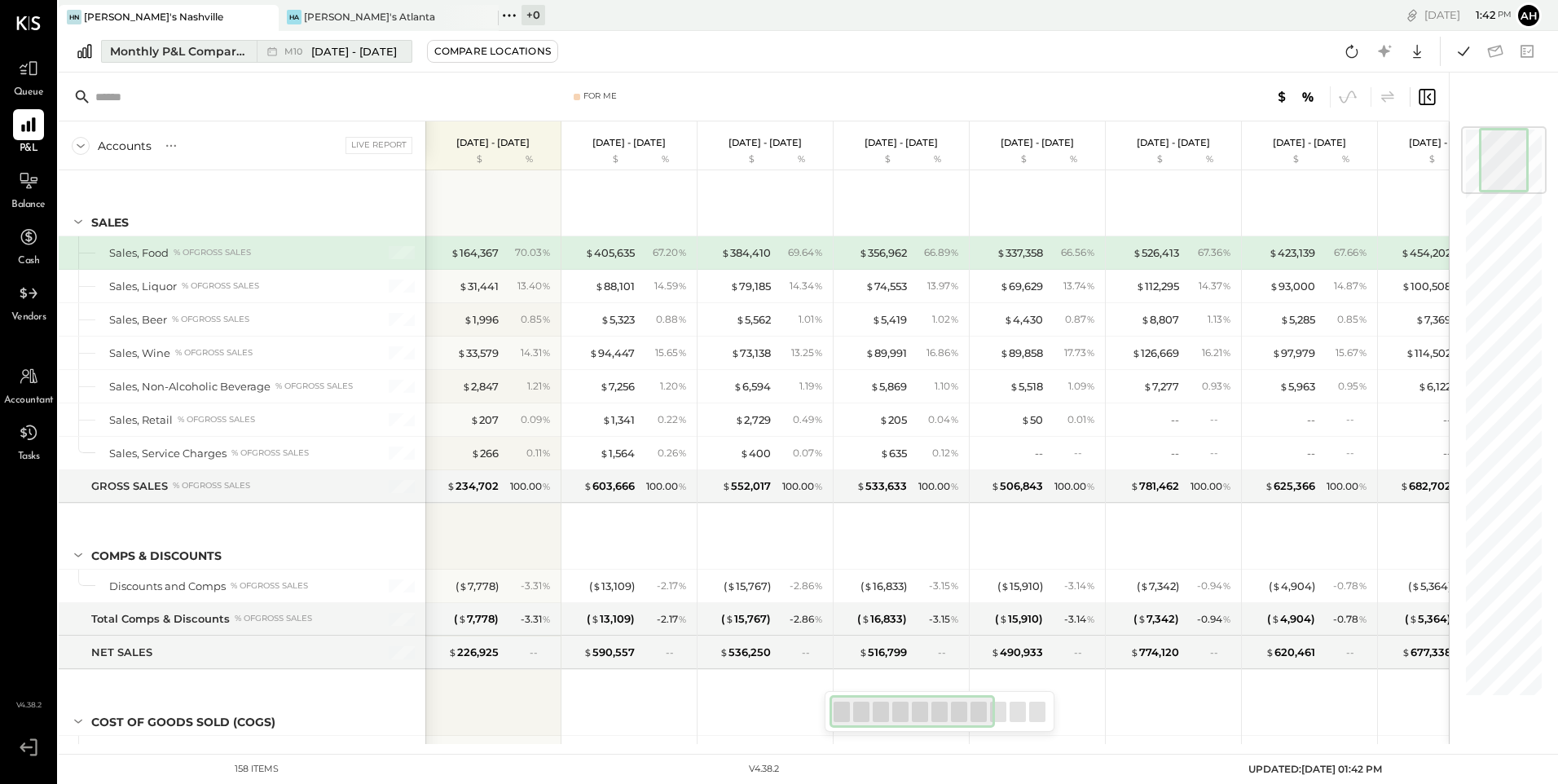
click at [370, 55] on span "[DATE] - [DATE]" at bounding box center [355, 51] width 86 height 15
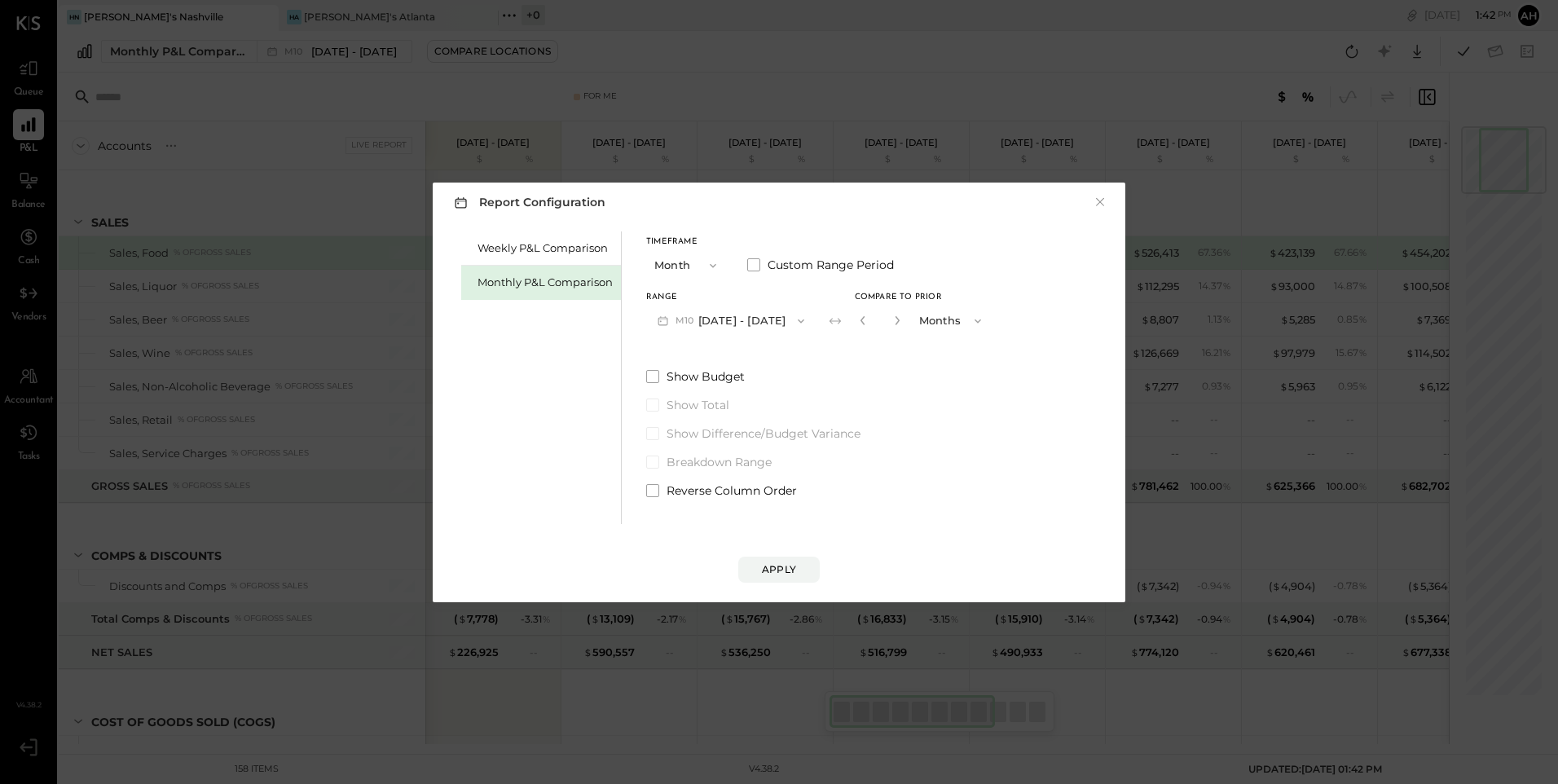
click at [704, 262] on span "button" at bounding box center [709, 265] width 21 height 13
click at [676, 345] on div "Year" at bounding box center [687, 353] width 80 height 30
click at [807, 321] on icon "button" at bounding box center [803, 320] width 6 height 4
click at [753, 266] on span at bounding box center [754, 265] width 13 height 13
click at [859, 317] on button "[DATE]" at bounding box center [823, 320] width 81 height 30
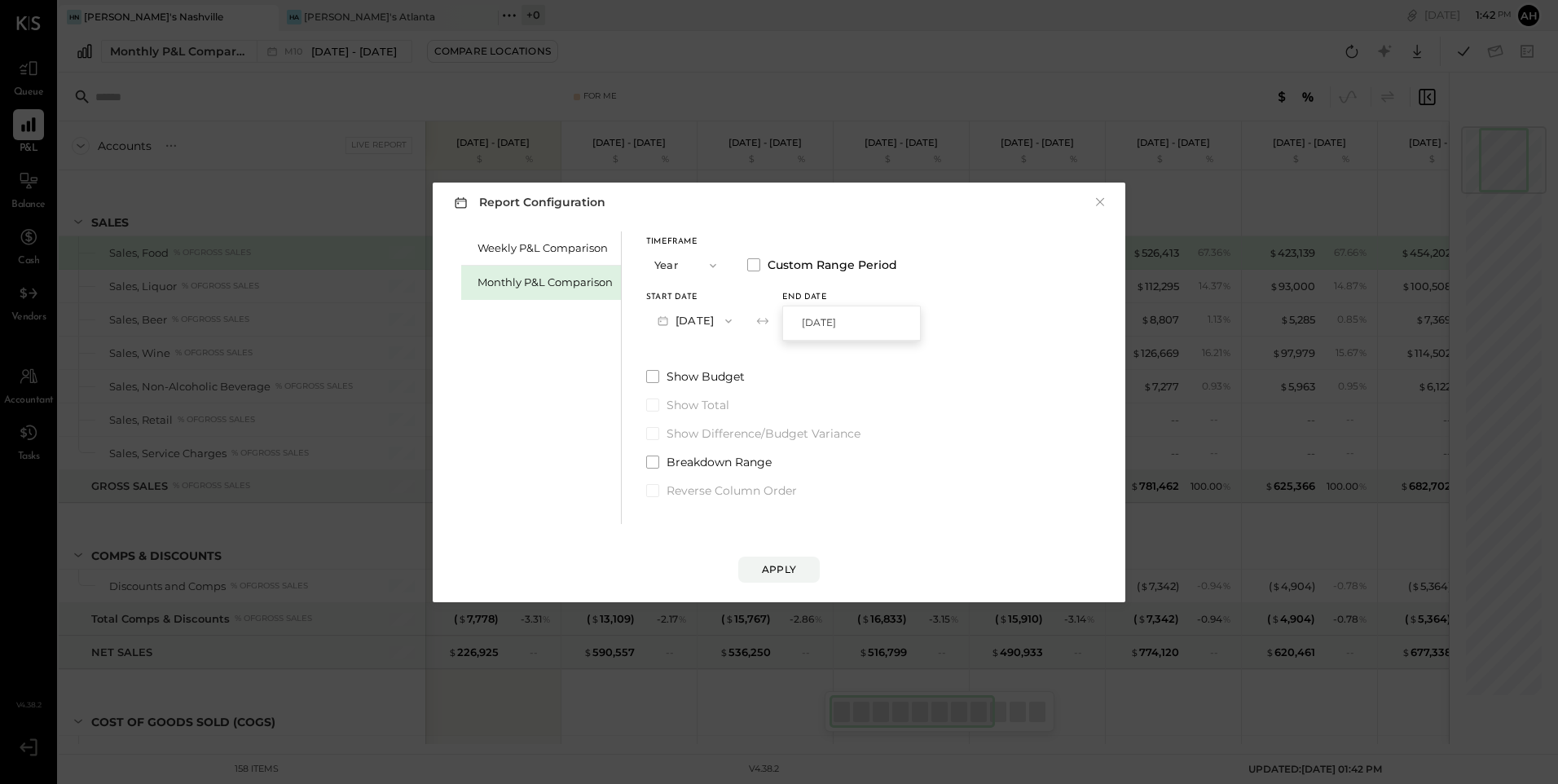
click at [735, 318] on icon "button" at bounding box center [728, 320] width 13 height 13
click at [844, 359] on div "Timeframe Year Custom Range Period Start Date [DATE] [DATE] [DATE] [DATE] [DATE…" at bounding box center [772, 365] width 251 height 268
click at [711, 263] on icon "button" at bounding box center [713, 265] width 13 height 13
click at [1096, 207] on button "×" at bounding box center [1100, 202] width 14 height 16
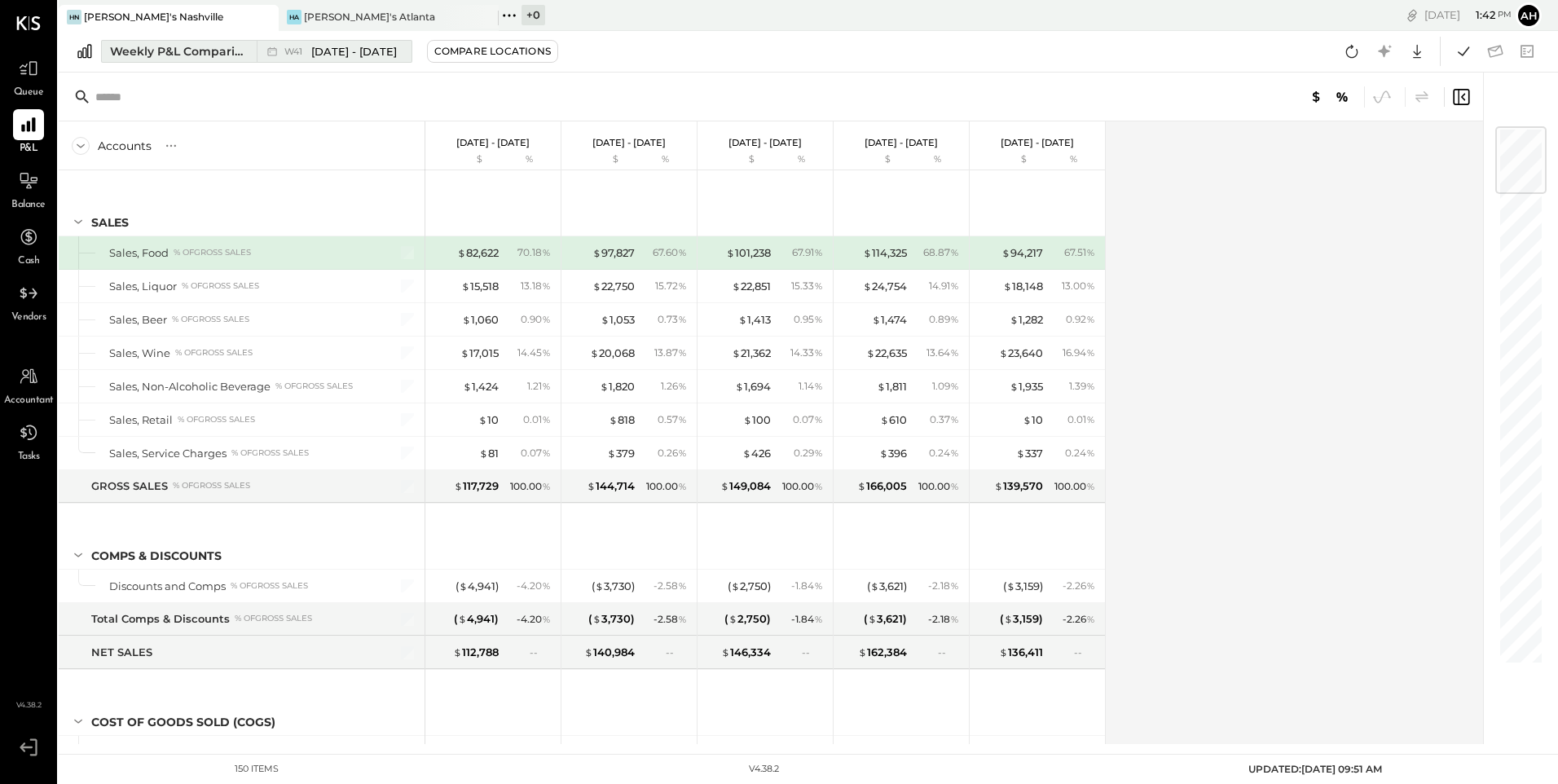
click at [167, 47] on div "Weekly P&L Comparison" at bounding box center [178, 51] width 137 height 16
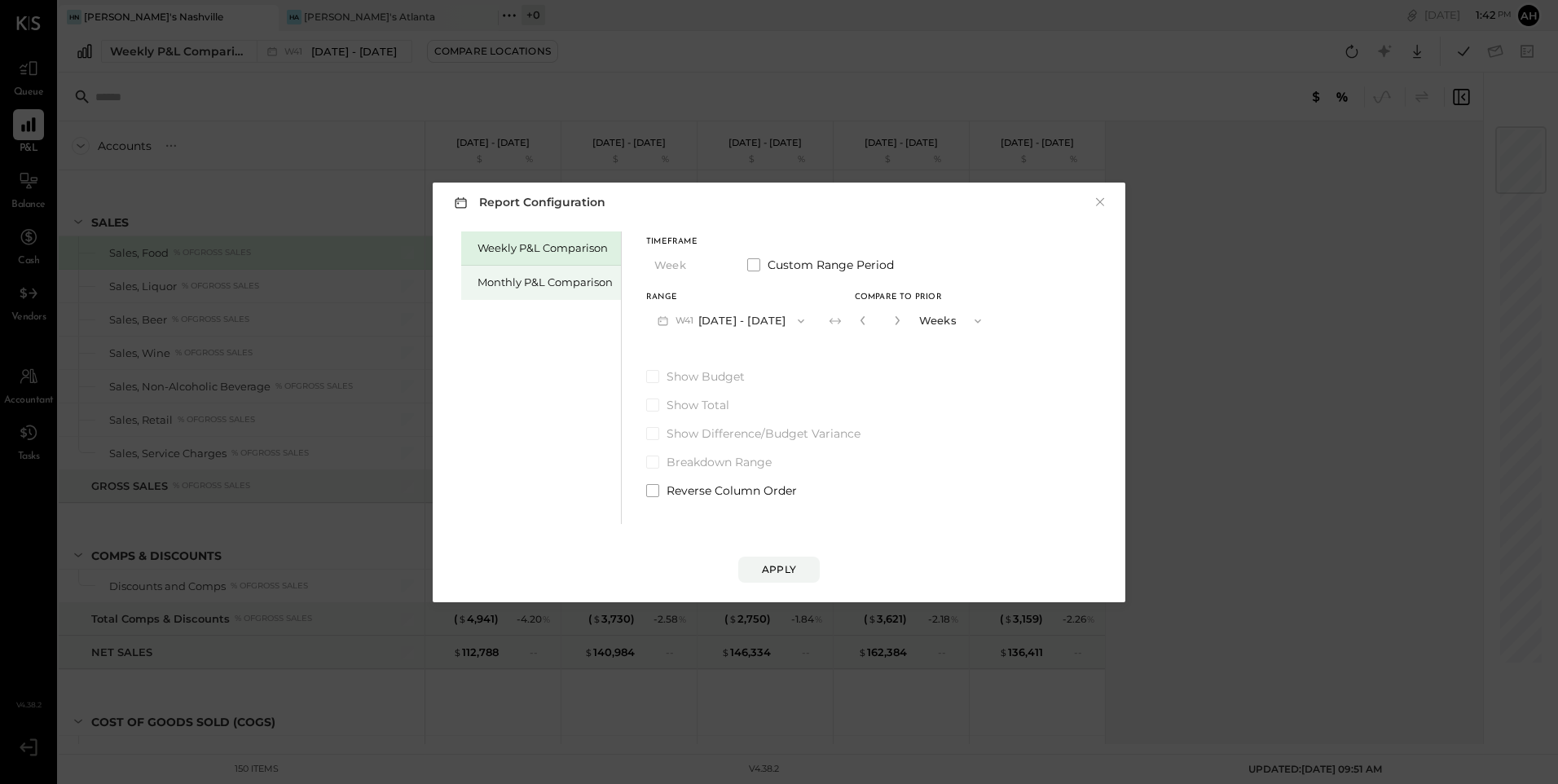
click at [488, 283] on div "Monthly P&L Comparison" at bounding box center [544, 282] width 135 height 15
click at [795, 323] on icon "button" at bounding box center [801, 320] width 13 height 13
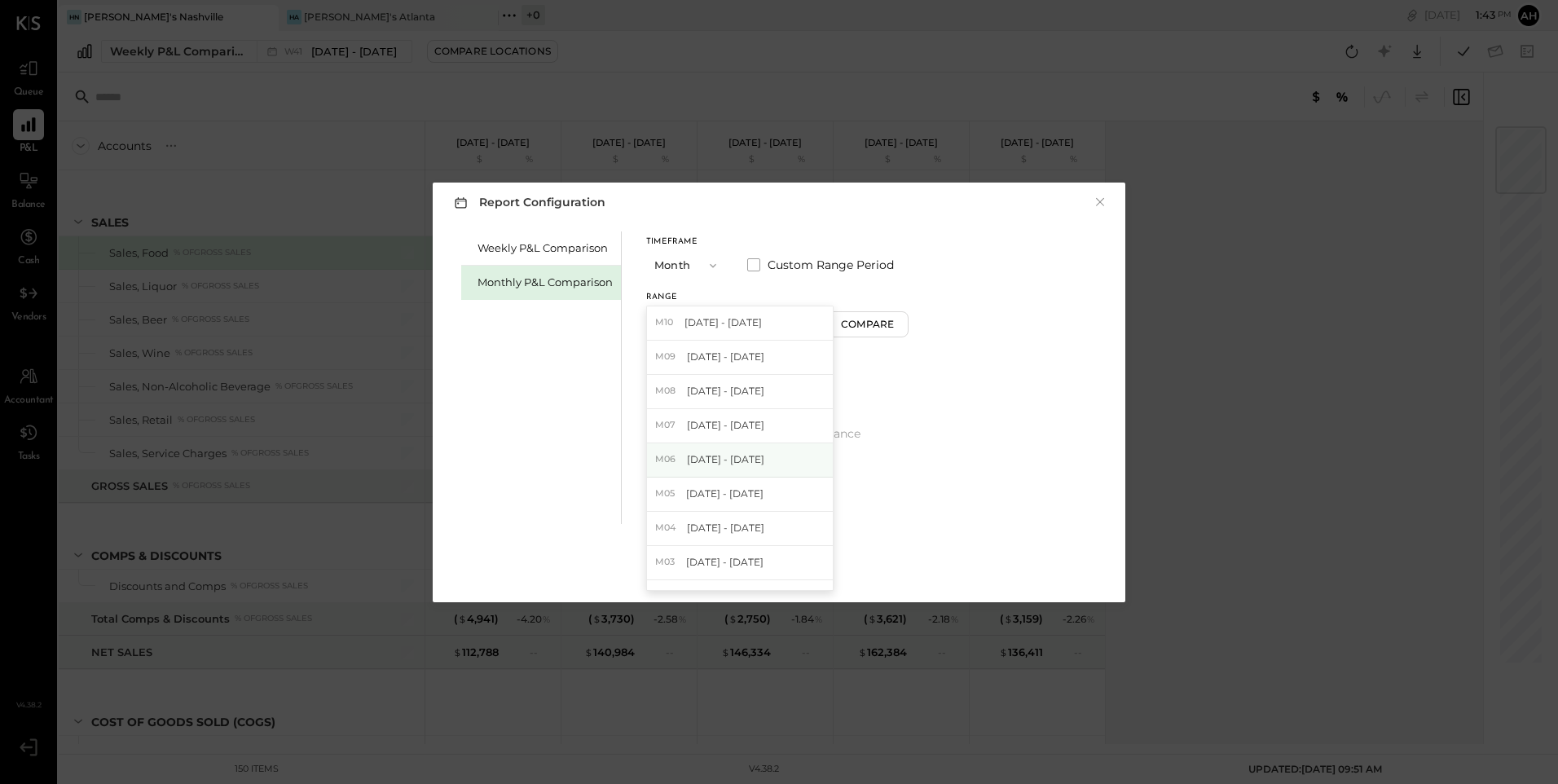
scroll to position [163, 0]
click at [701, 472] on span "[DATE] - [DATE]" at bounding box center [723, 466] width 77 height 13
click at [757, 267] on span at bounding box center [754, 265] width 13 height 13
click at [871, 318] on span "button" at bounding box center [860, 320] width 21 height 13
click at [836, 488] on span "[DATE]" at bounding box center [819, 492] width 34 height 13
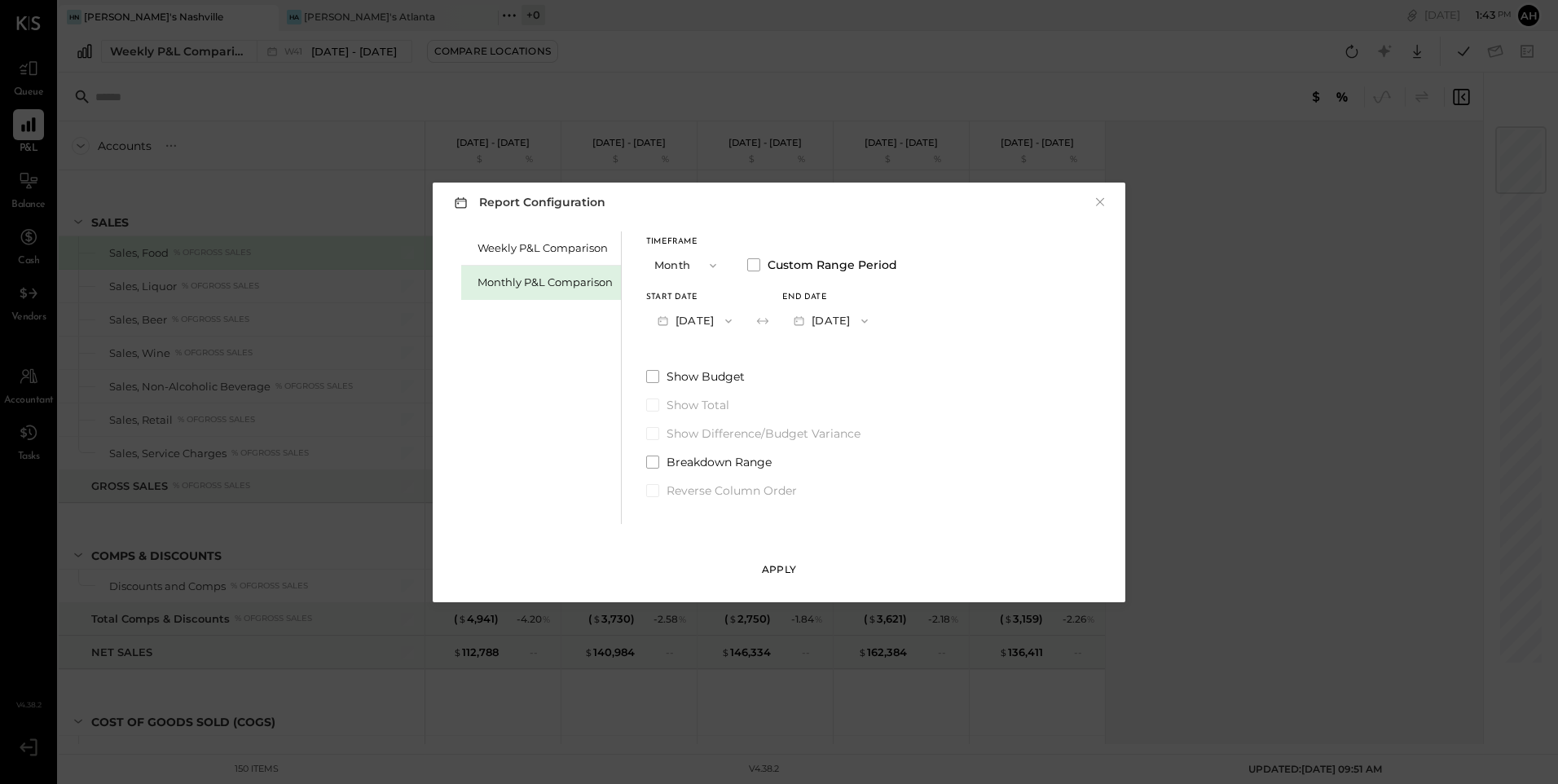
click at [765, 560] on button "Apply" at bounding box center [779, 569] width 81 height 26
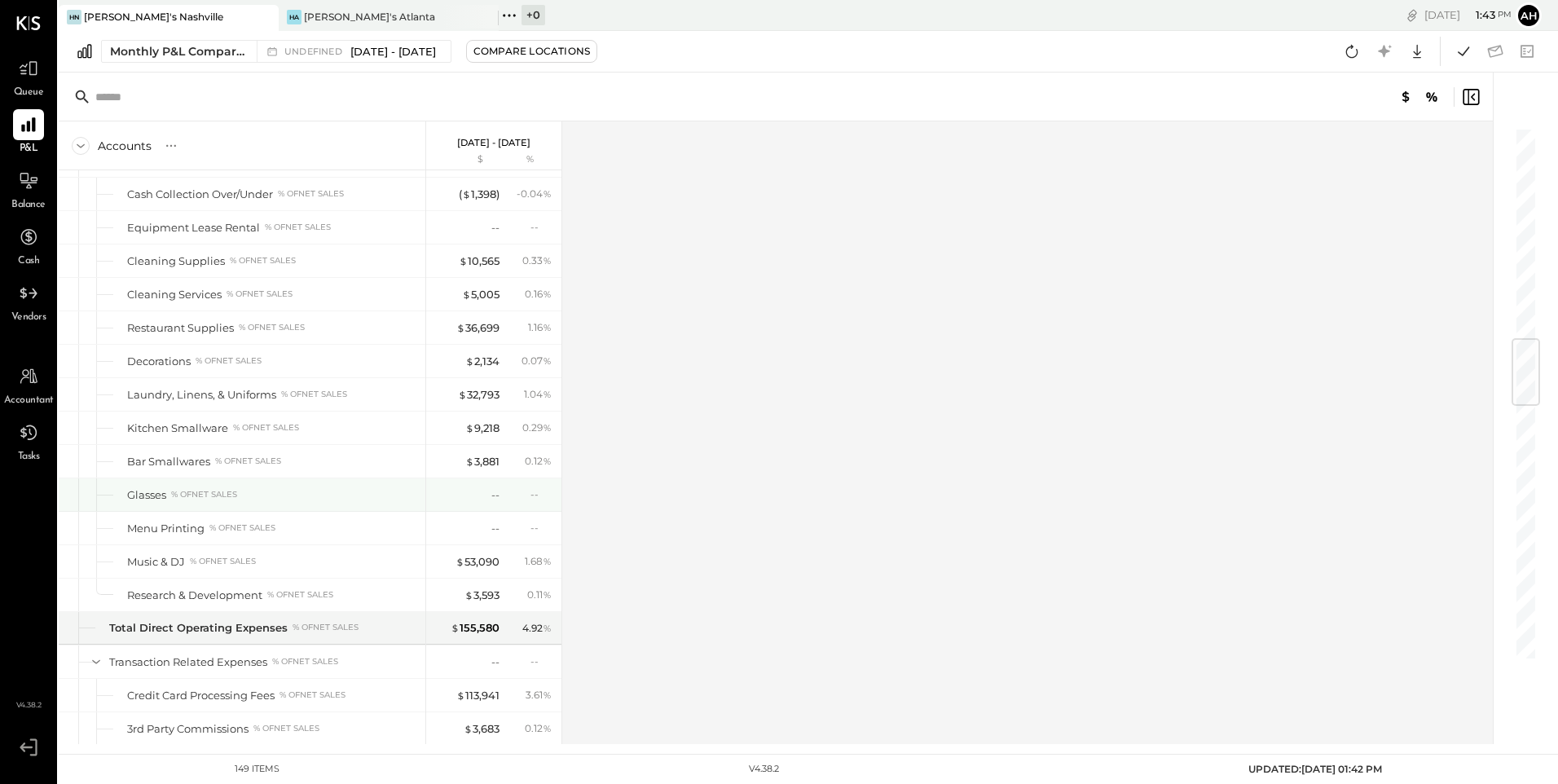
scroll to position [1874, 0]
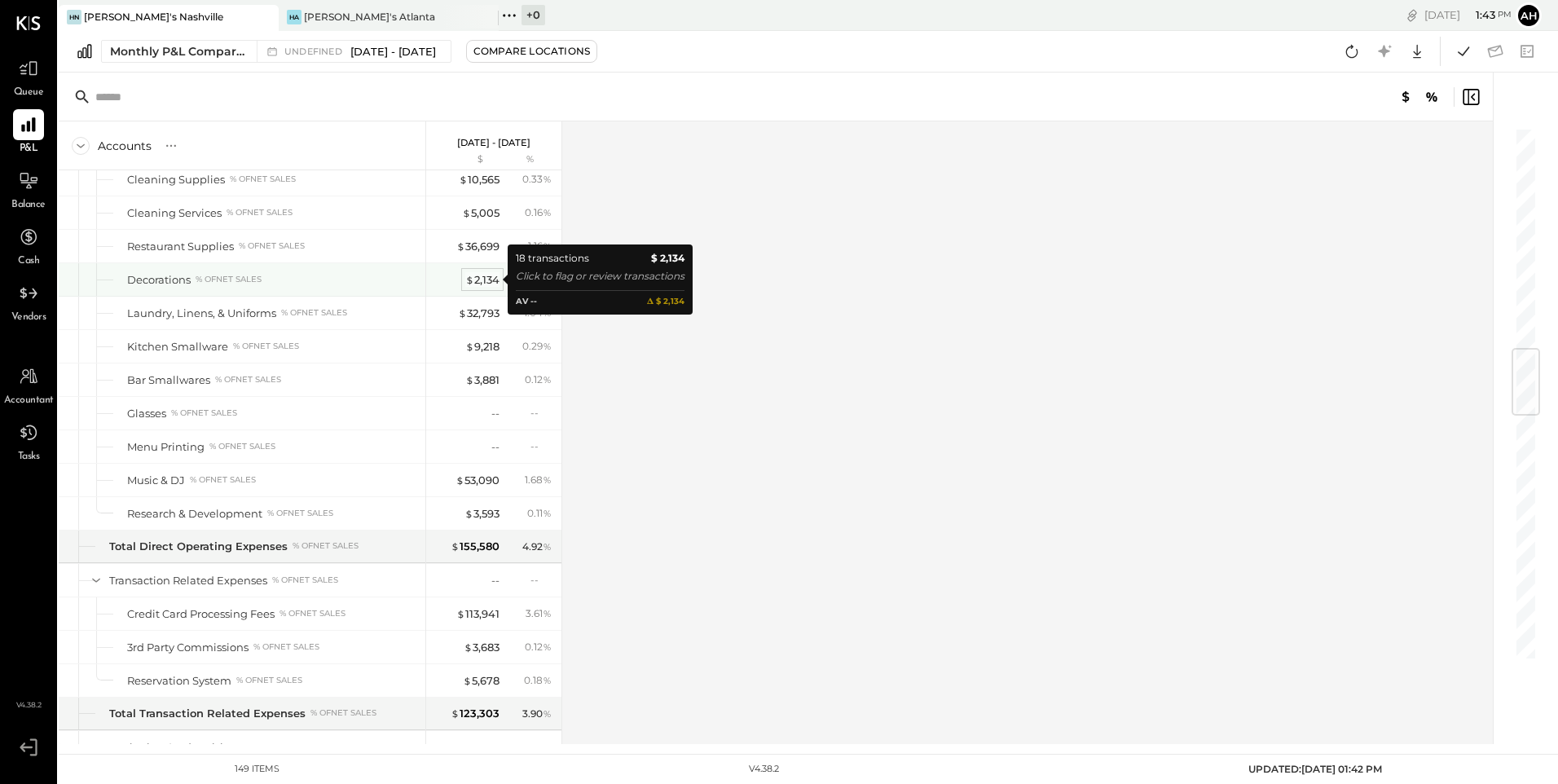
click at [491, 277] on div "$ 2,134" at bounding box center [483, 279] width 34 height 15
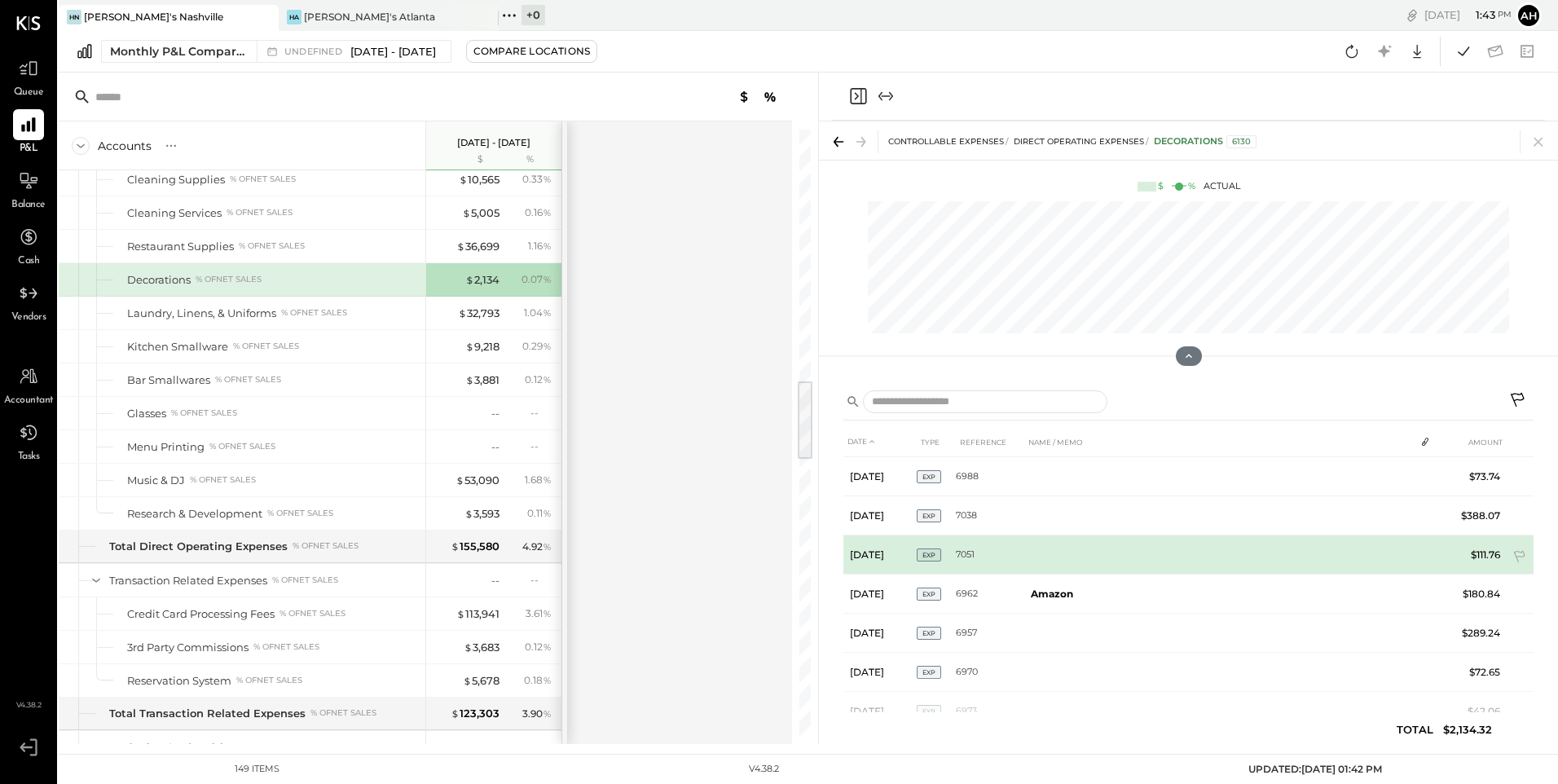
click at [961, 556] on td "7051" at bounding box center [990, 555] width 68 height 39
click at [877, 550] on td "[DATE]" at bounding box center [880, 555] width 73 height 39
drag, startPoint x: 877, startPoint y: 550, endPoint x: 931, endPoint y: 554, distance: 54.1
click at [931, 554] on span "EXP" at bounding box center [929, 555] width 24 height 13
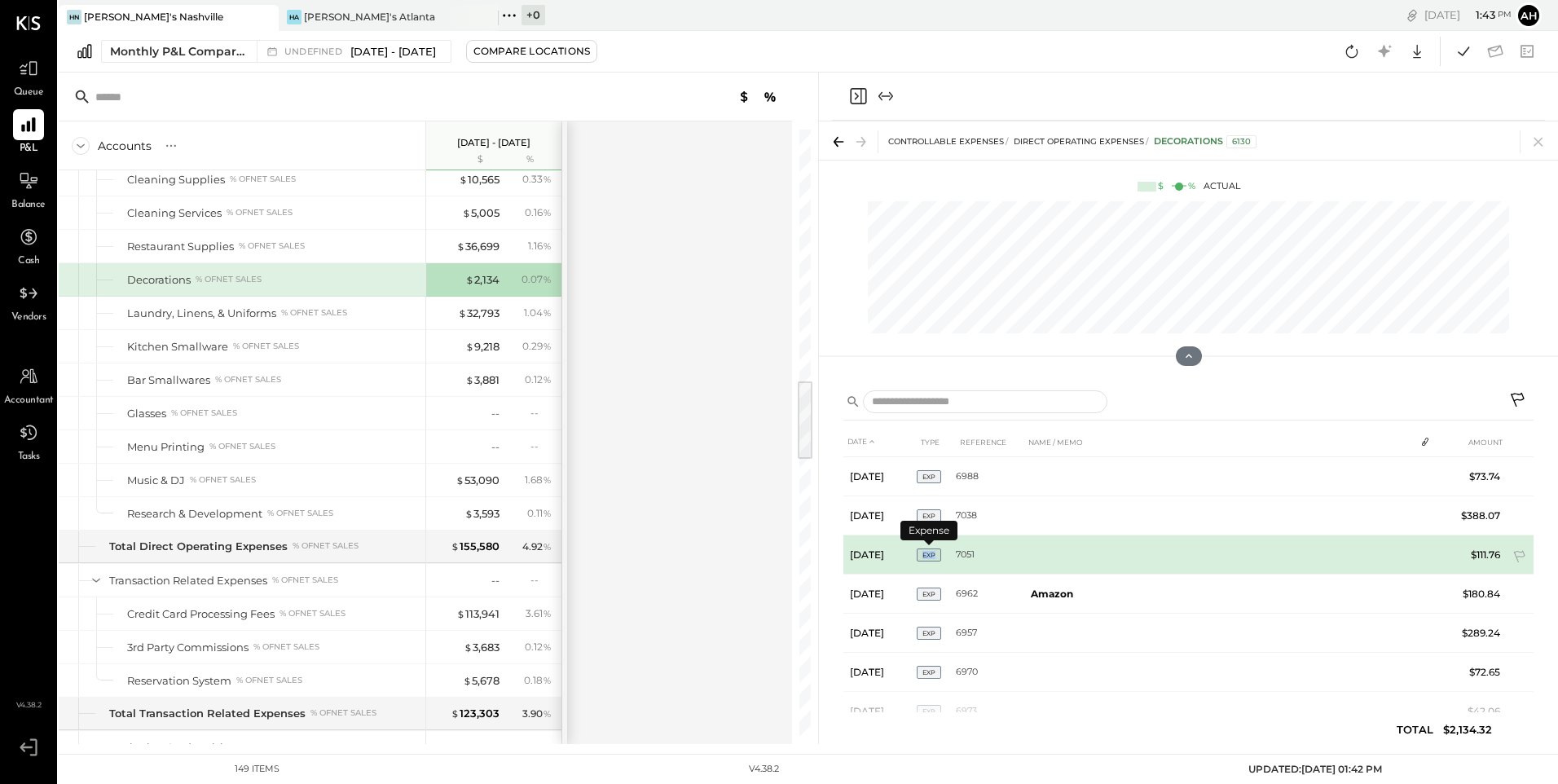
click at [931, 554] on span "EXP" at bounding box center [929, 555] width 24 height 13
click at [1484, 546] on td "$111.76" at bounding box center [1476, 555] width 63 height 39
click at [1481, 550] on td "$111.76" at bounding box center [1476, 555] width 63 height 39
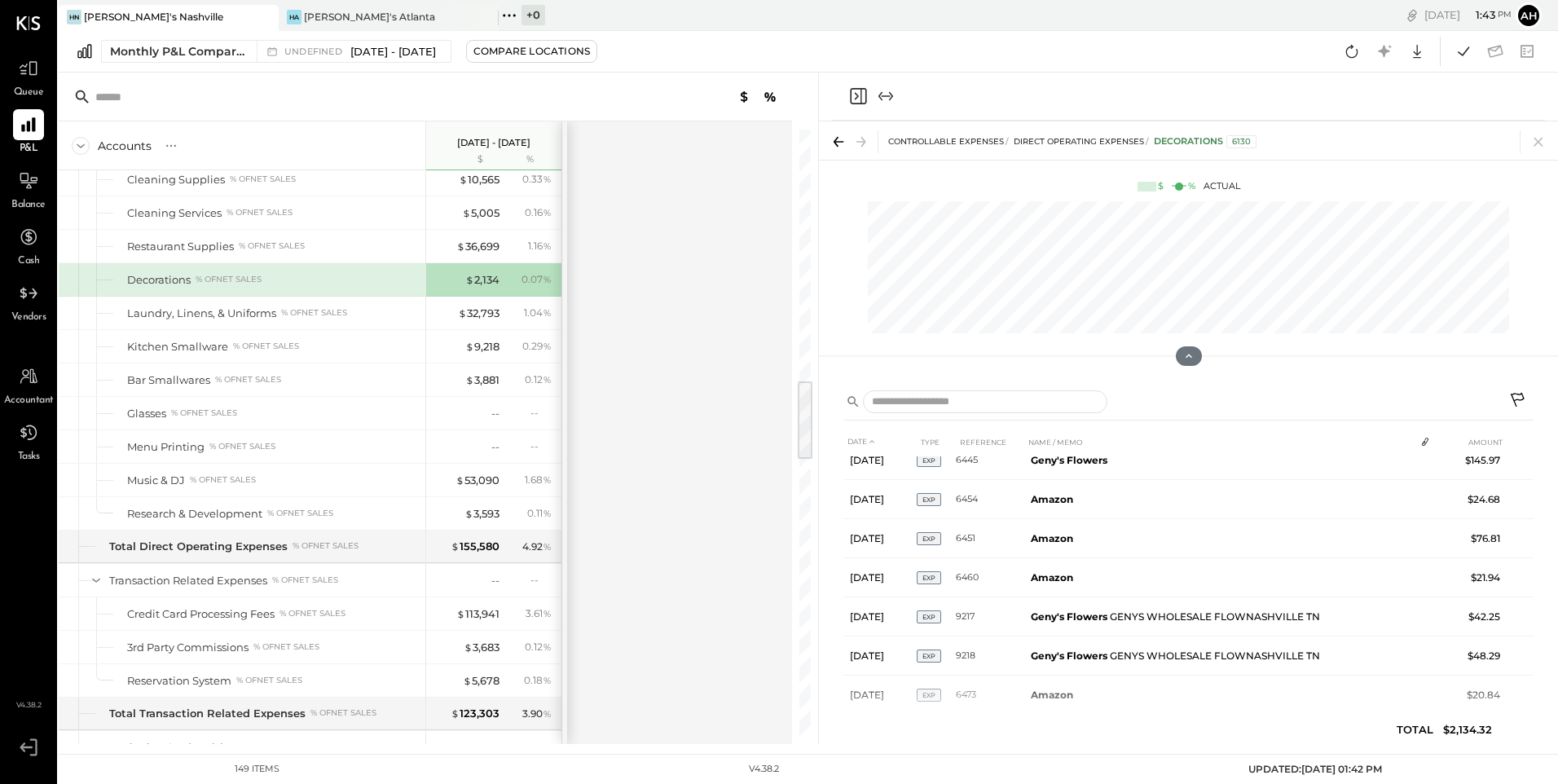
scroll to position [474, 0]
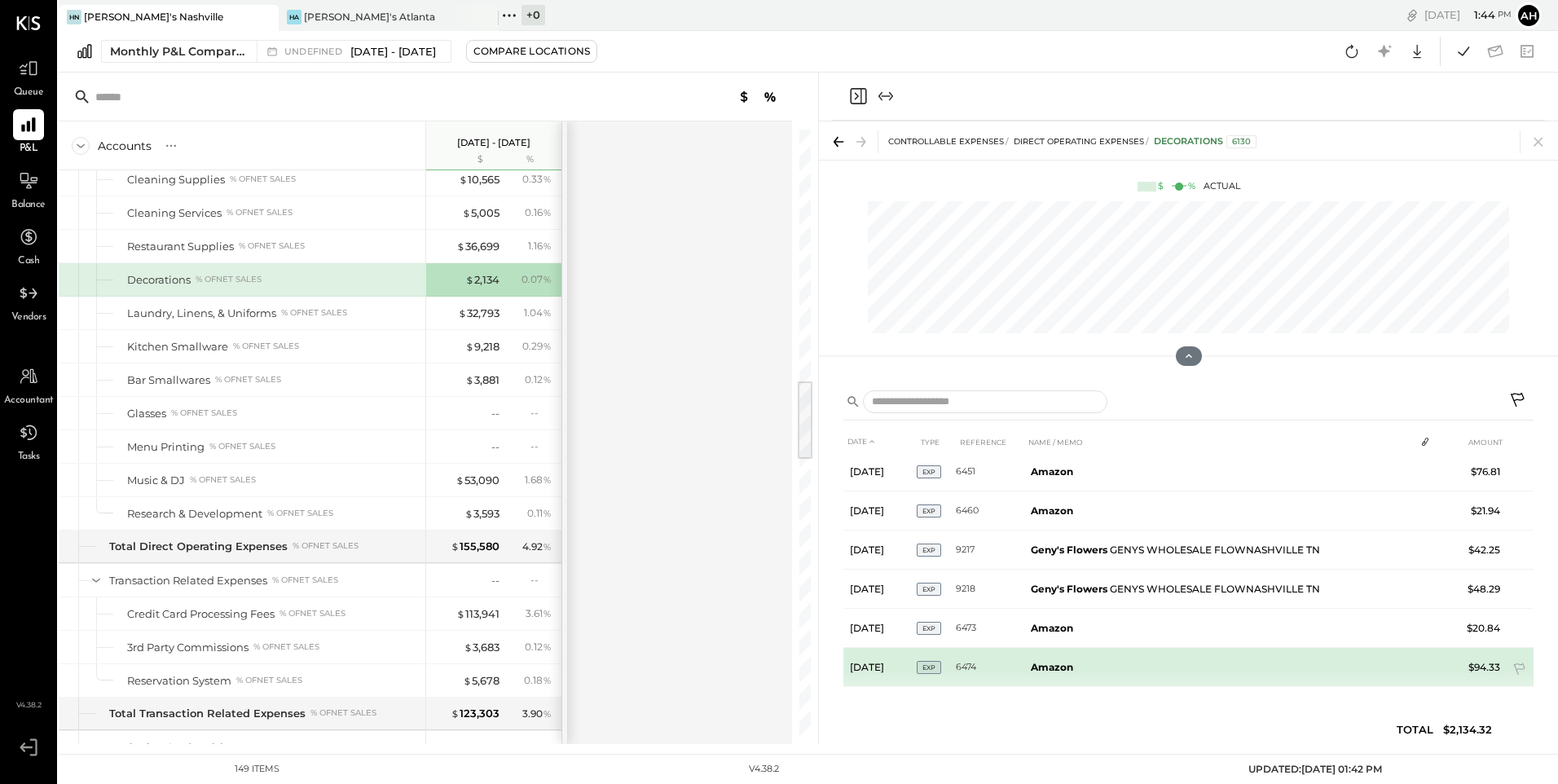
click at [1082, 669] on td "Amazon" at bounding box center [1220, 668] width 390 height 39
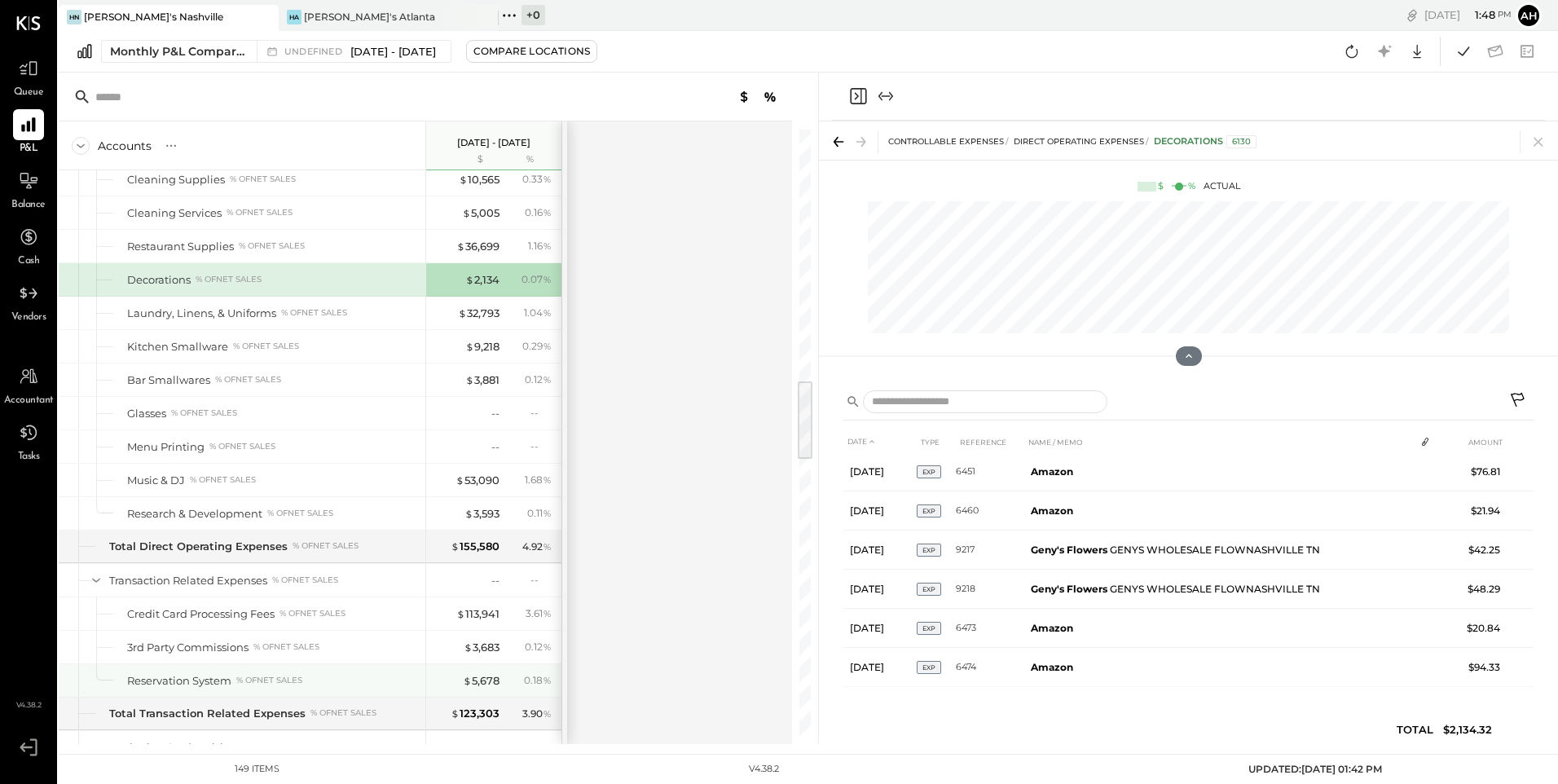
scroll to position [2037, 0]
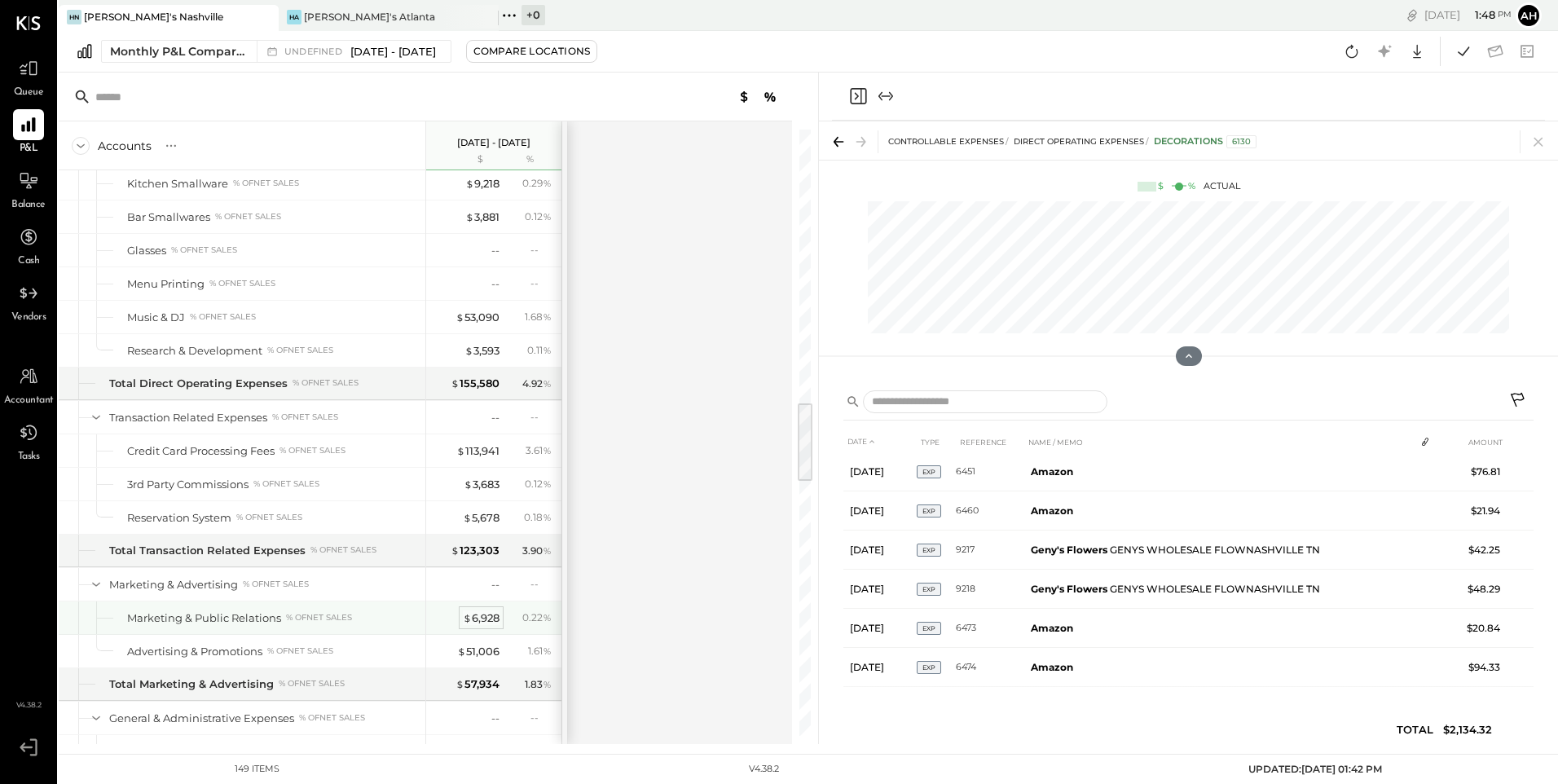
click at [480, 617] on div "$ 6,928" at bounding box center [481, 618] width 37 height 15
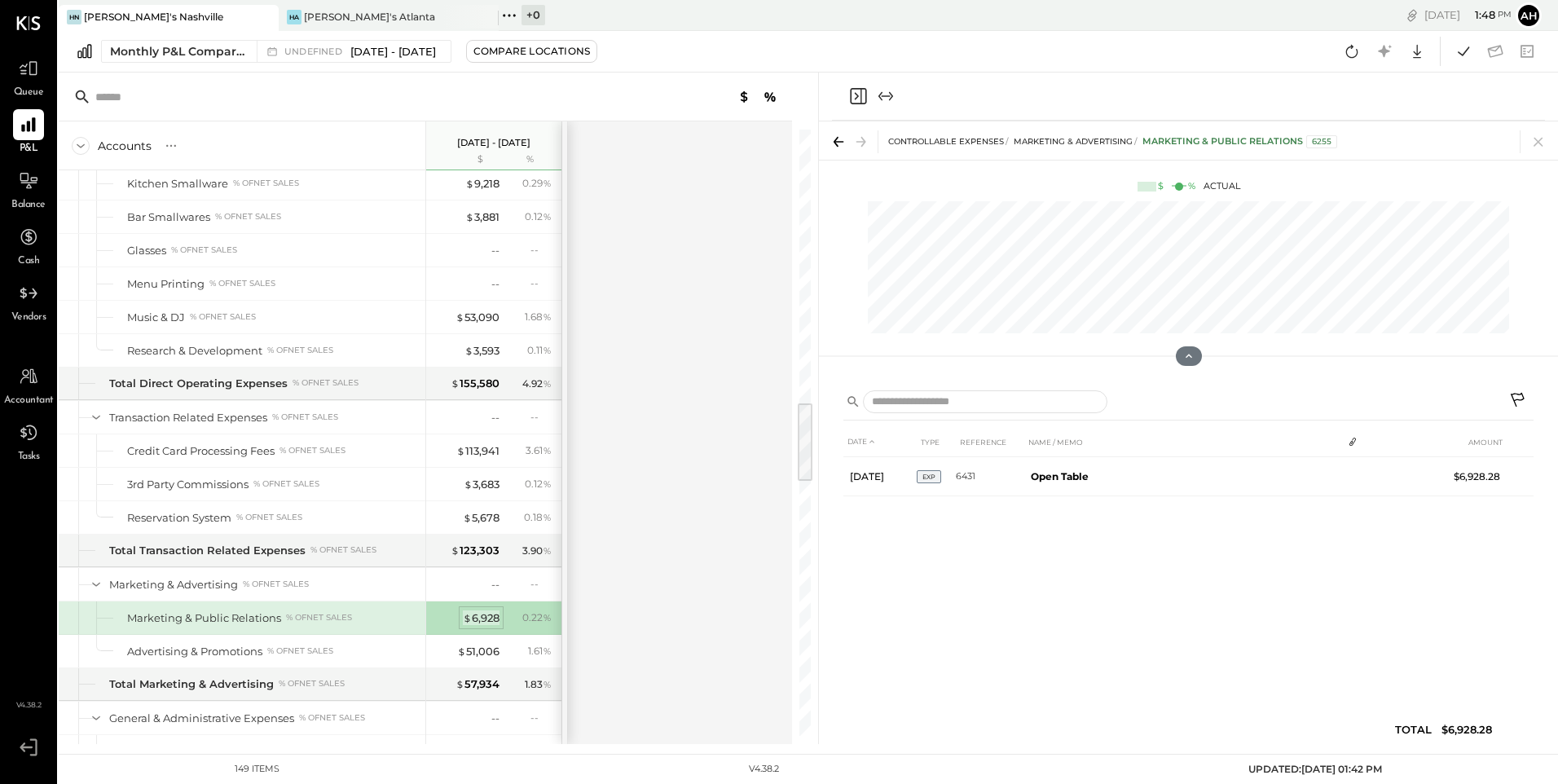
scroll to position [0, 0]
click at [491, 519] on div "$ 5,678" at bounding box center [481, 517] width 37 height 15
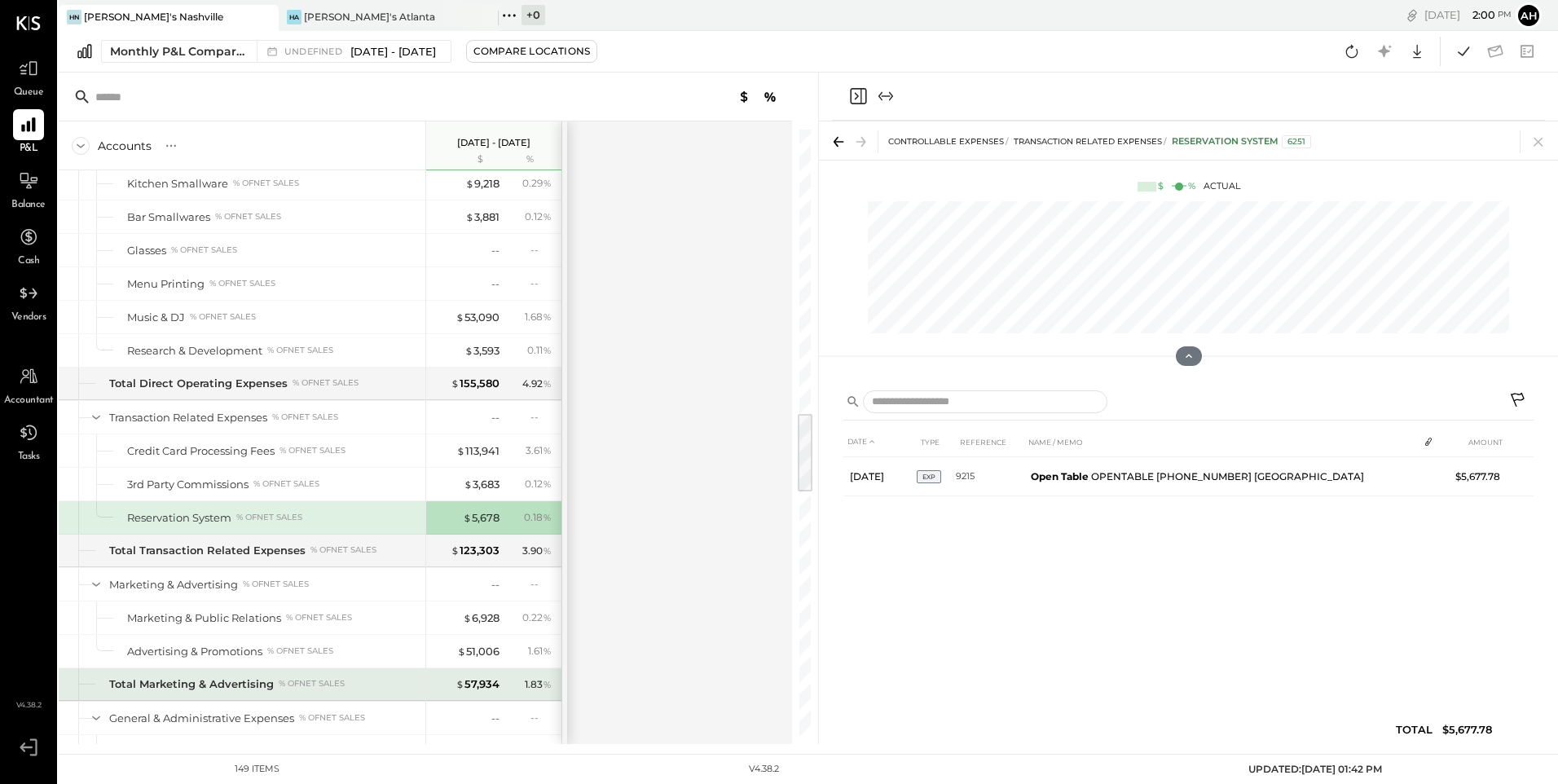
scroll to position [2281, 0]
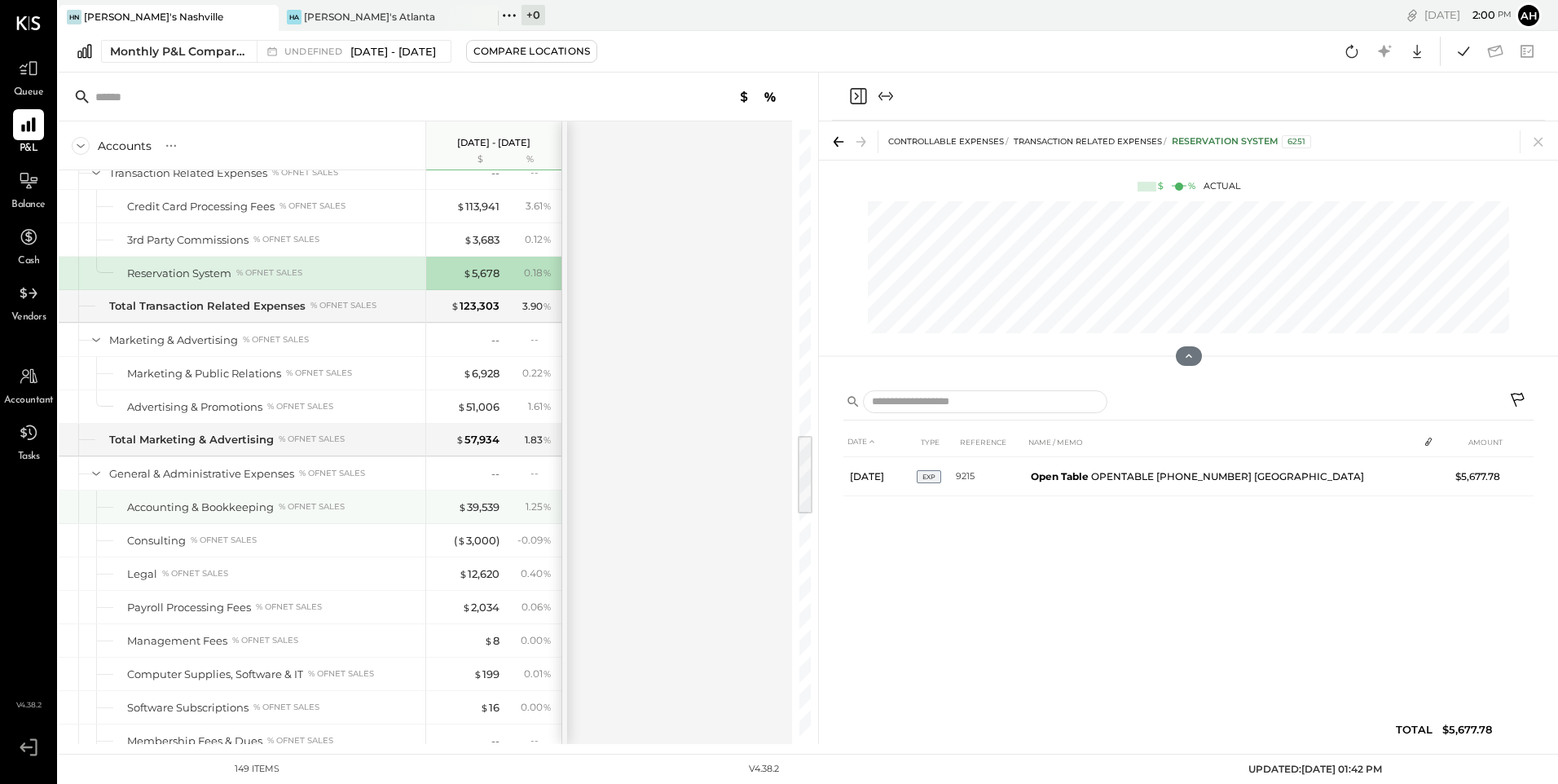
click at [226, 510] on div "Accounting & Bookkeeping" at bounding box center [201, 507] width 147 height 15
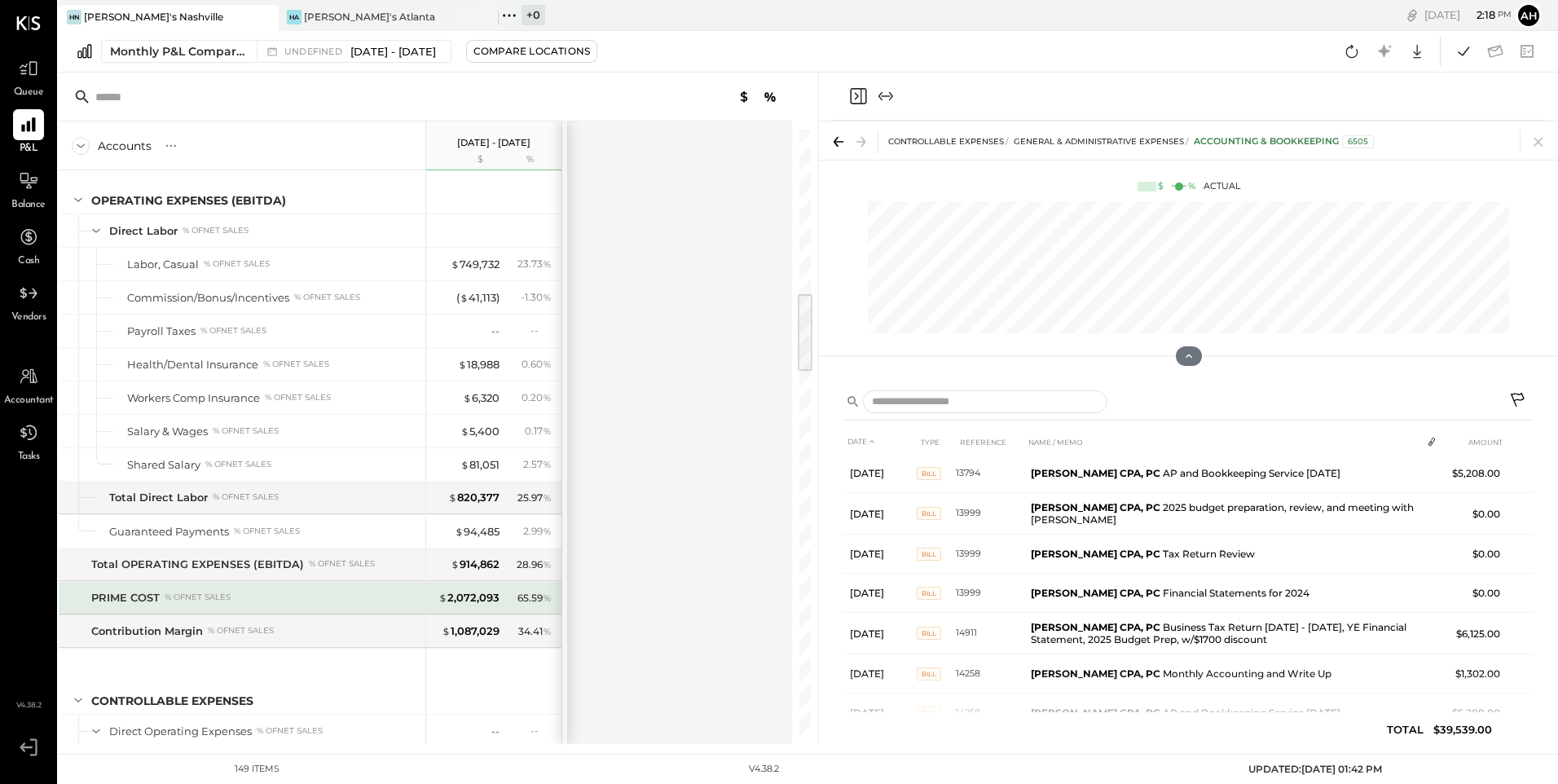
scroll to position [1059, 0]
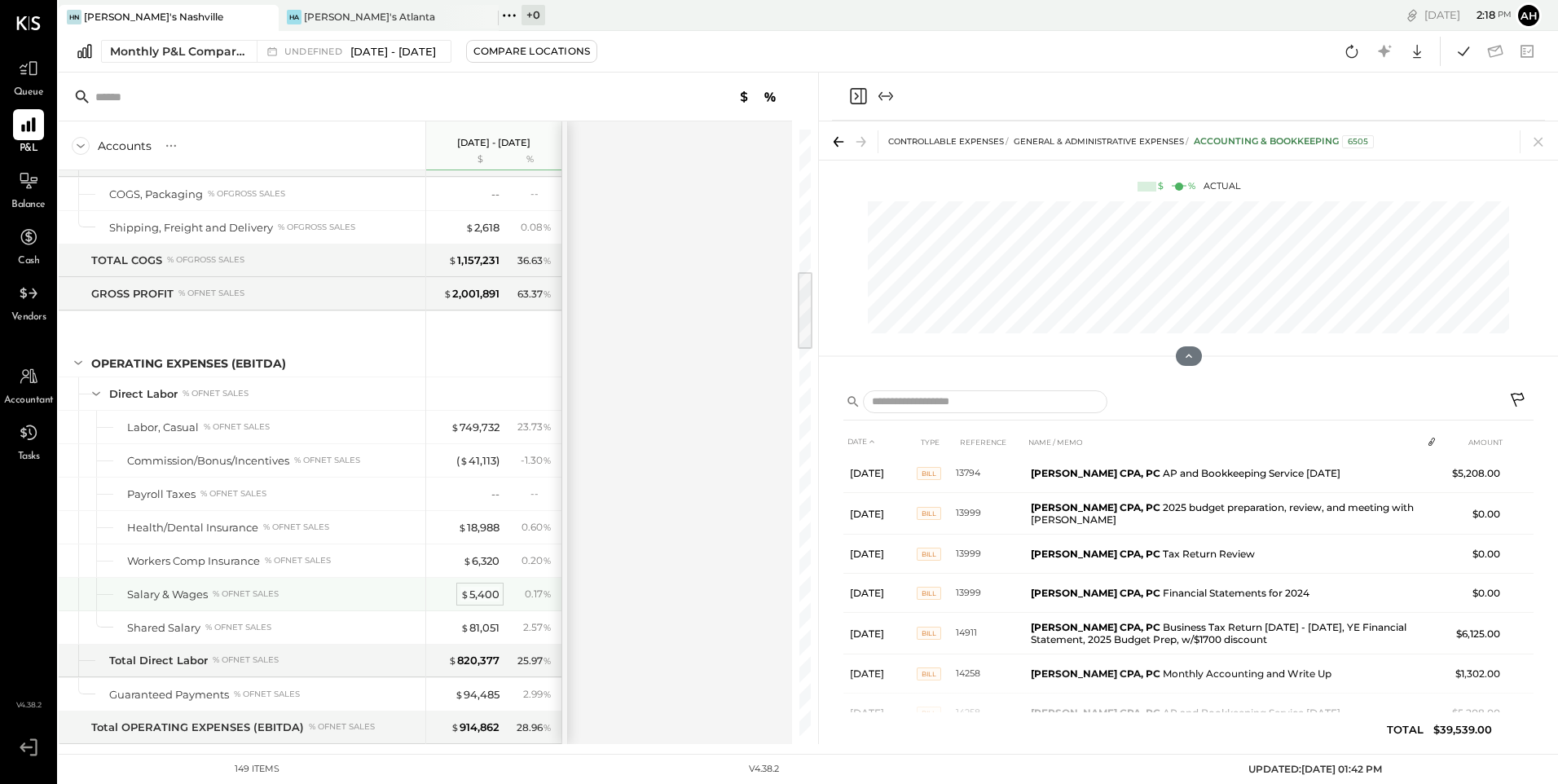
click at [460, 592] on div "$ 5,400" at bounding box center [480, 593] width 39 height 15
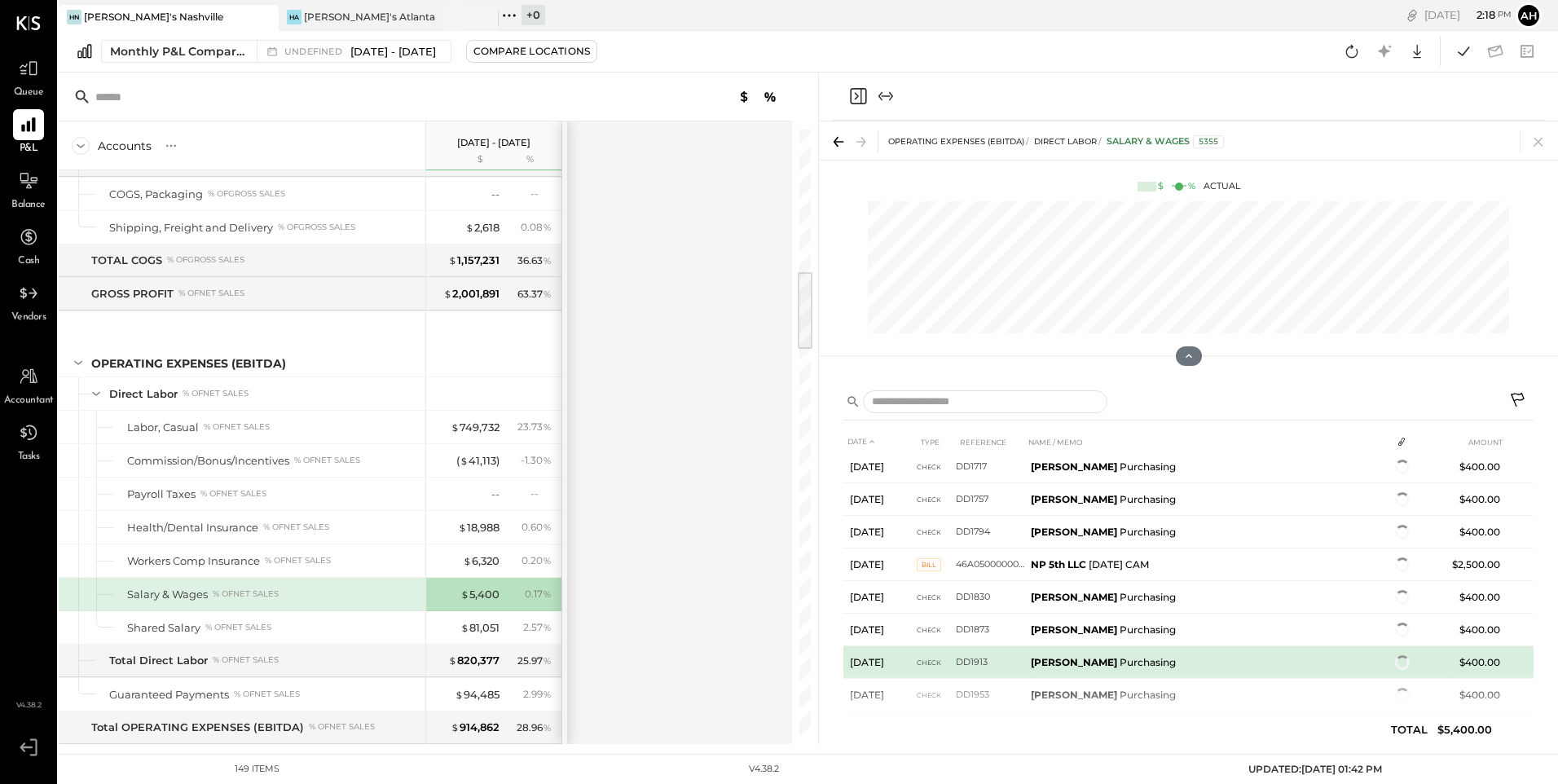
scroll to position [159, 0]
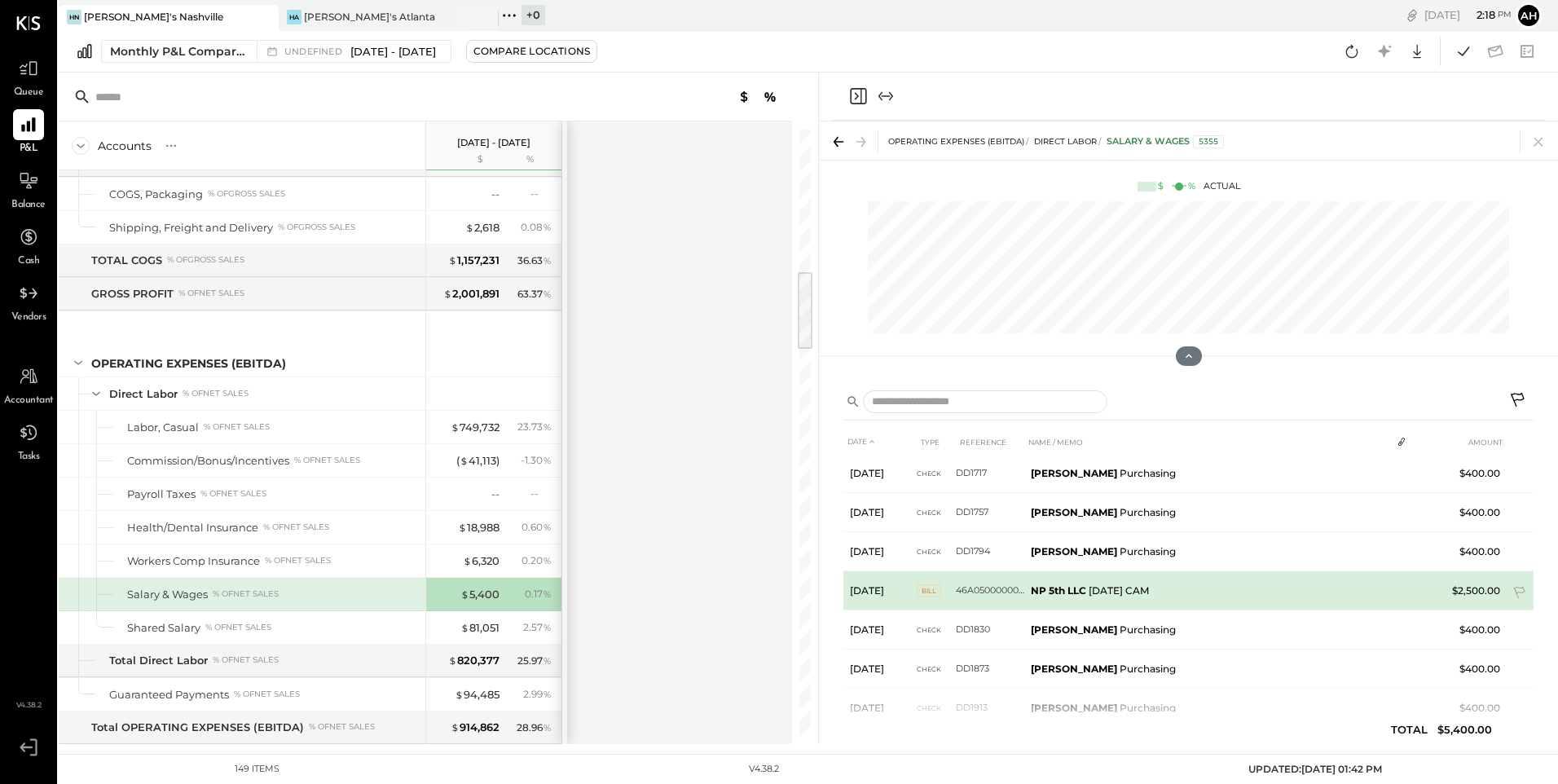
click at [1047, 590] on b "NP 5th LLC" at bounding box center [1058, 591] width 56 height 13
